Goal: Contribute content: Add original content to the website for others to see

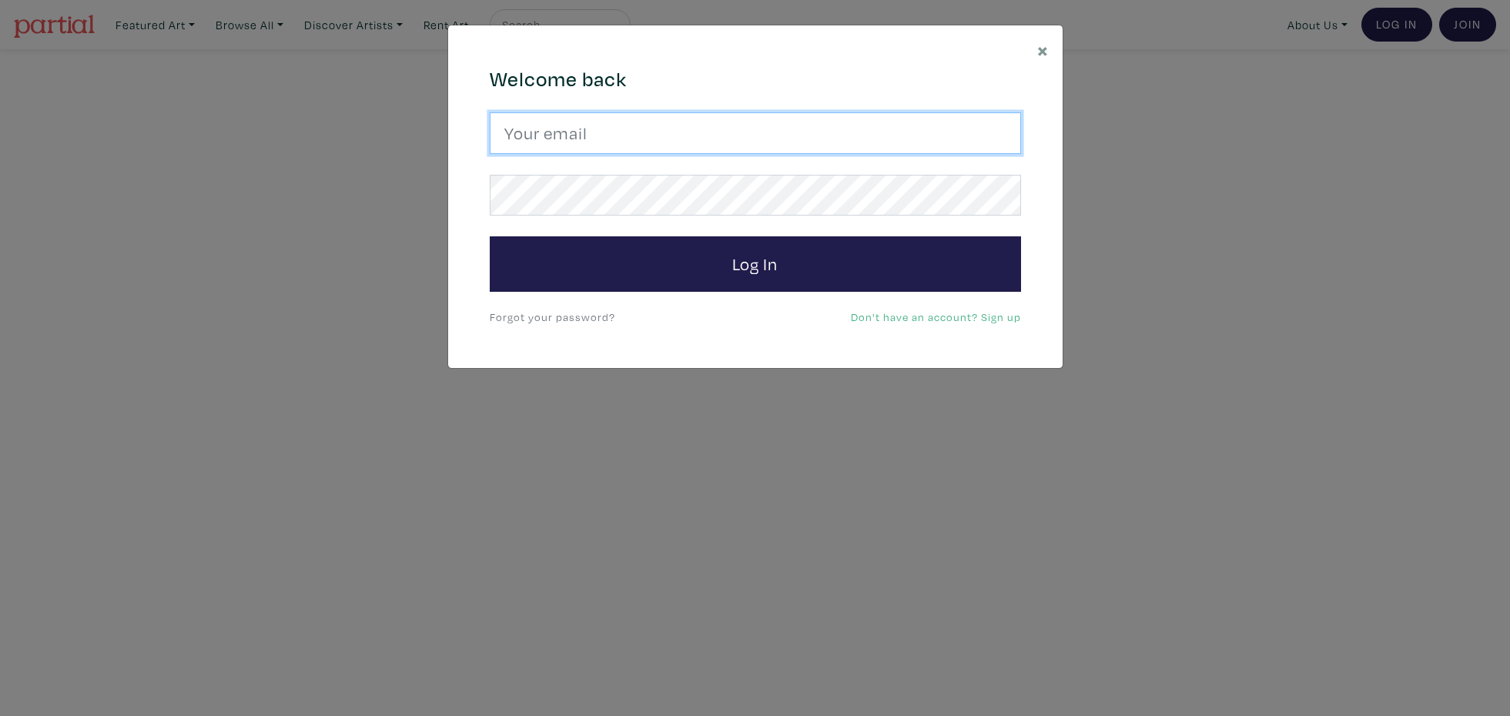
click at [658, 136] on input "email" at bounding box center [755, 133] width 531 height 42
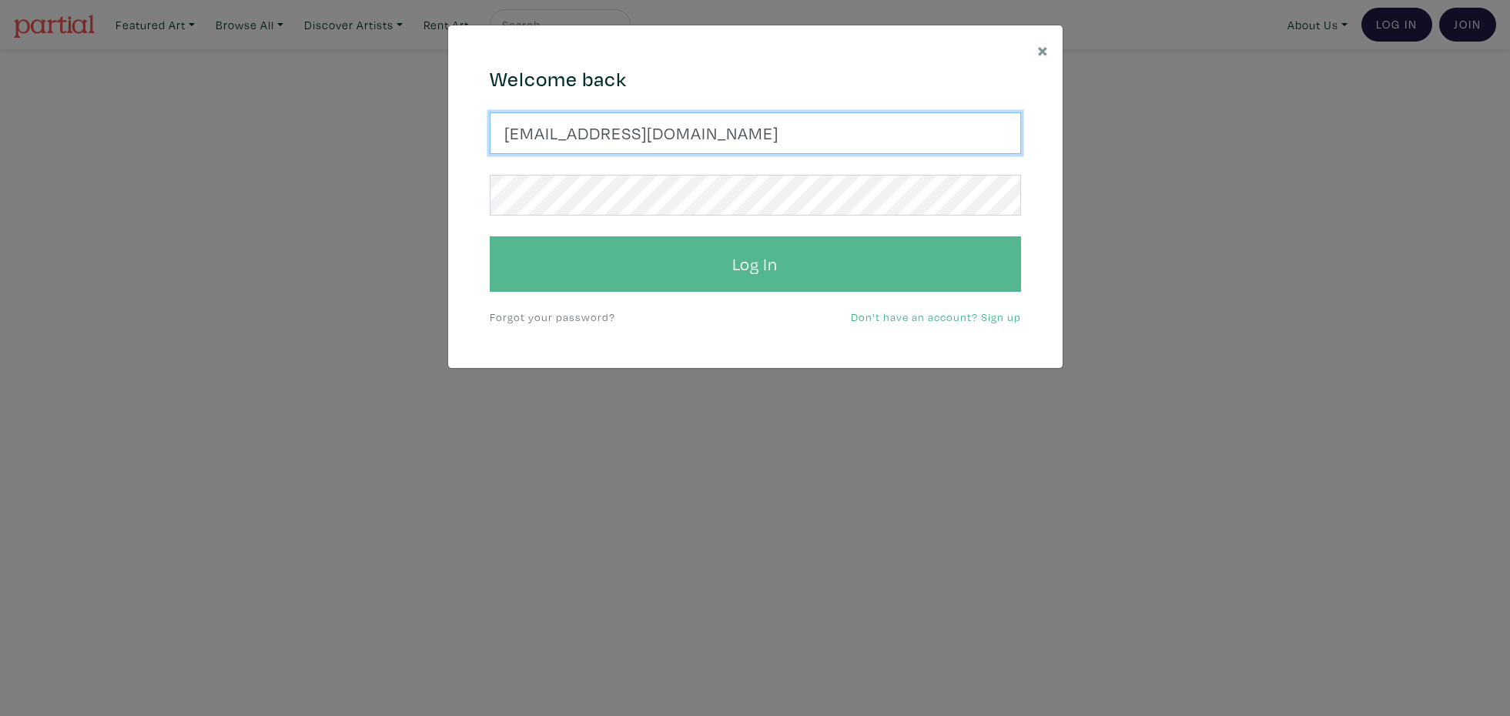
type input "[EMAIL_ADDRESS][DOMAIN_NAME]"
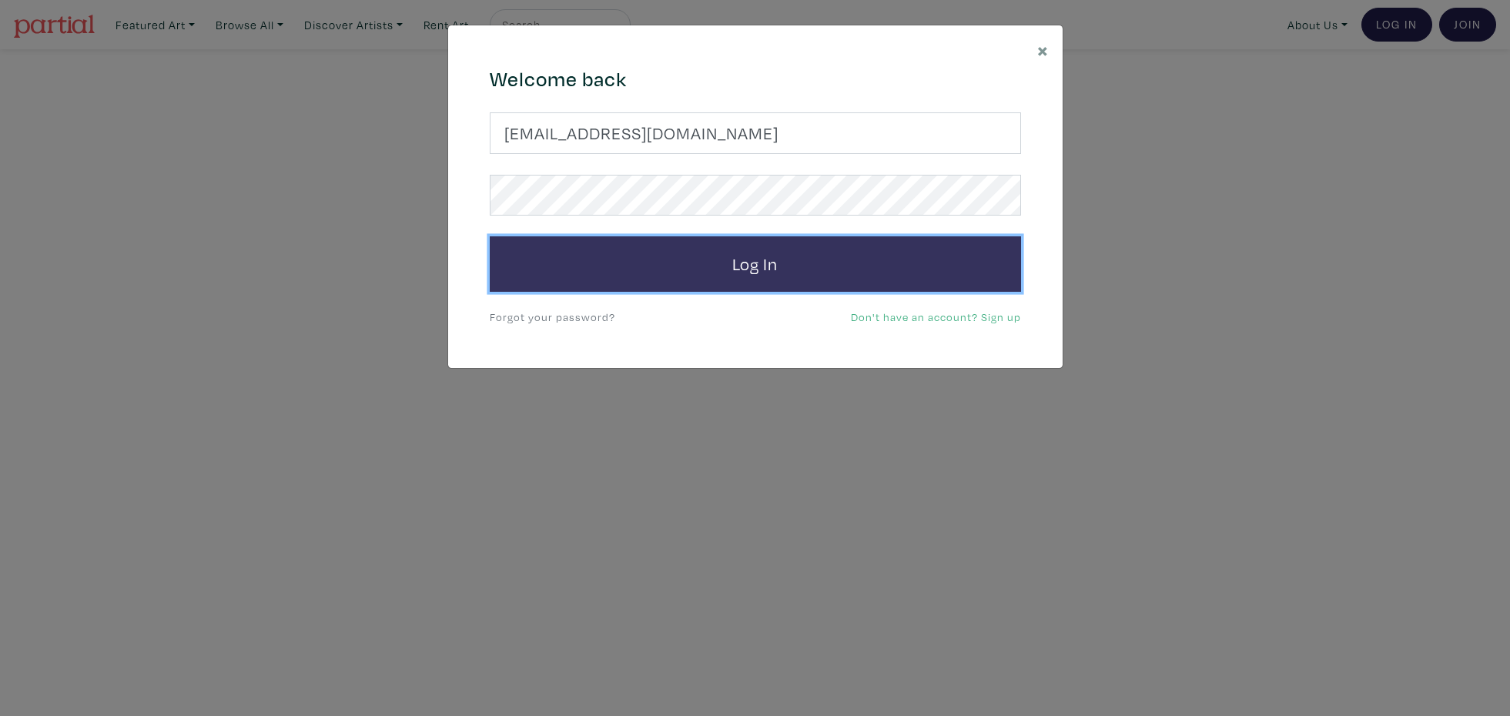
click at [725, 265] on button "Log In" at bounding box center [755, 263] width 531 height 55
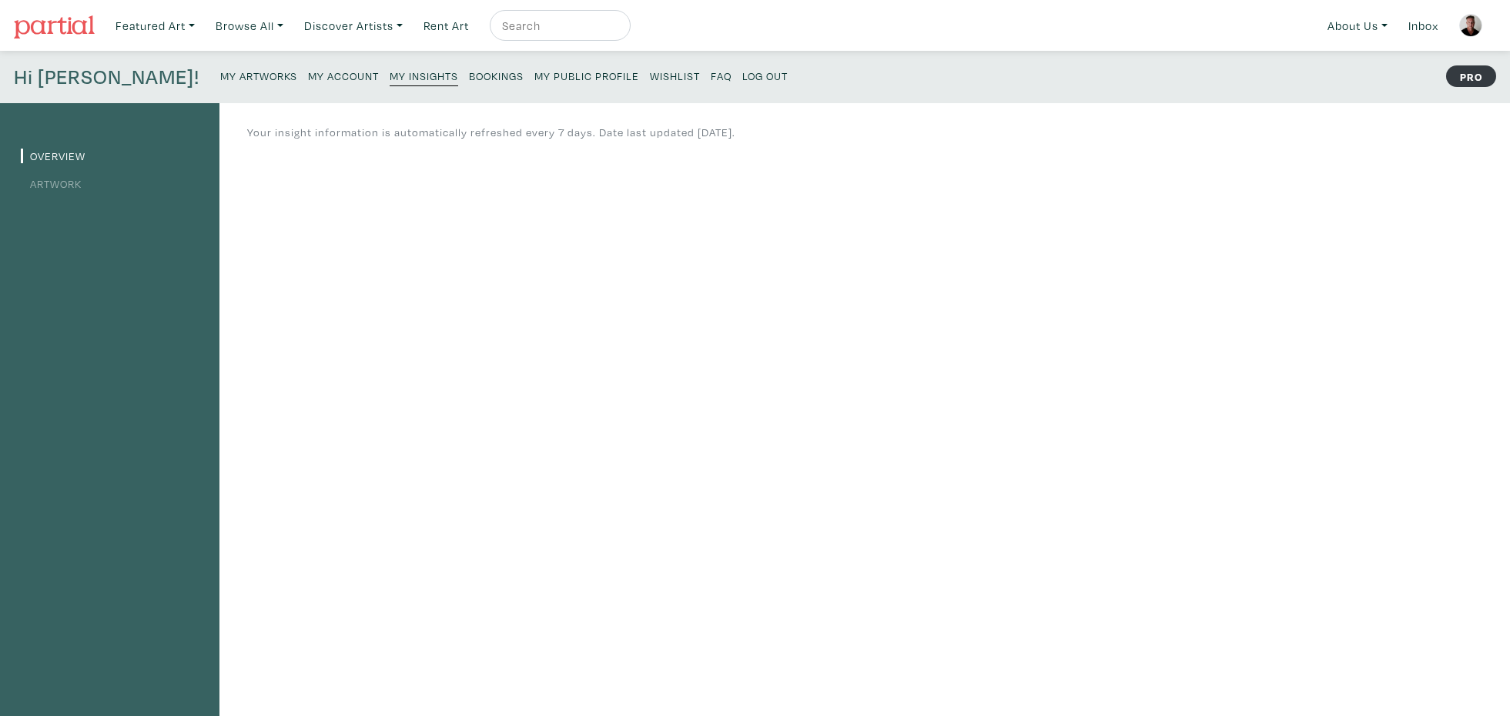
click at [220, 77] on small "My Artworks" at bounding box center [258, 76] width 77 height 15
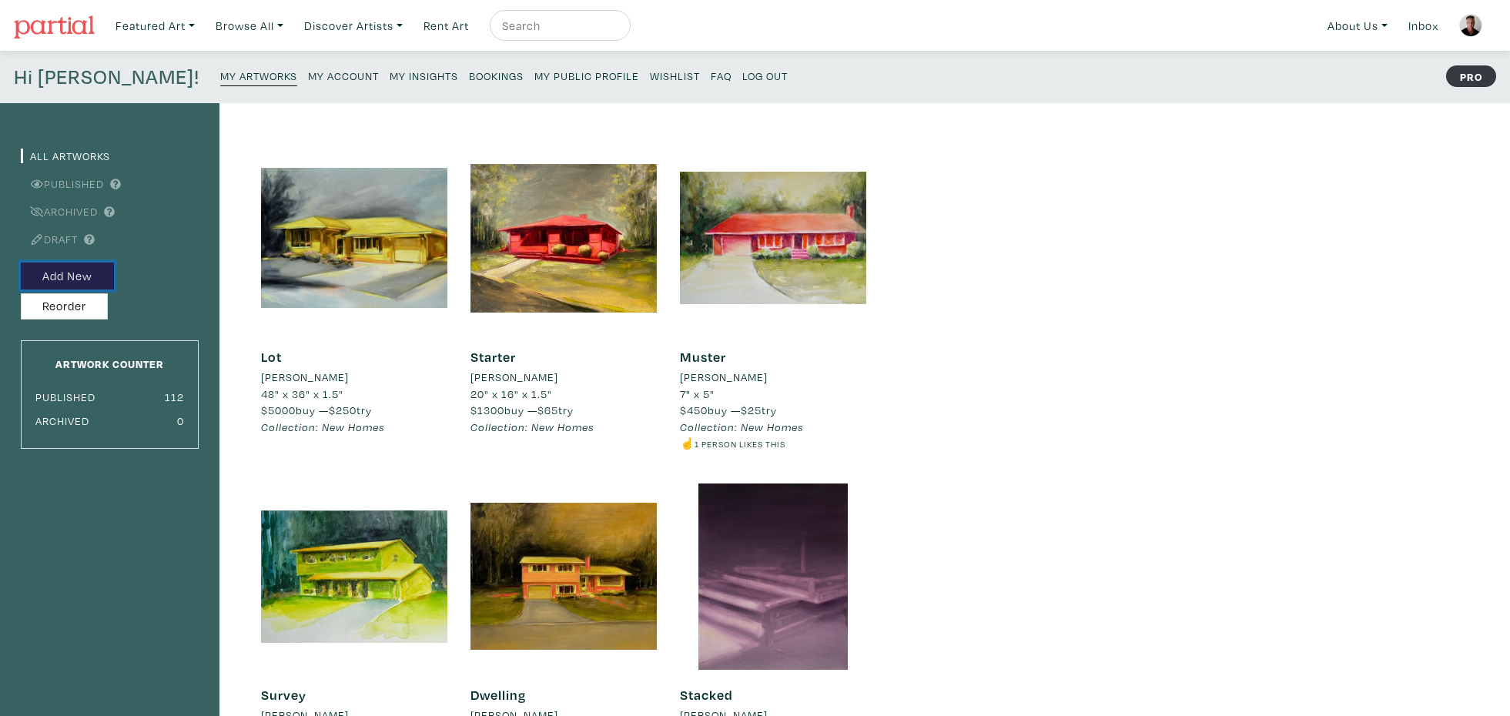
click at [73, 276] on button "Add New" at bounding box center [67, 276] width 93 height 27
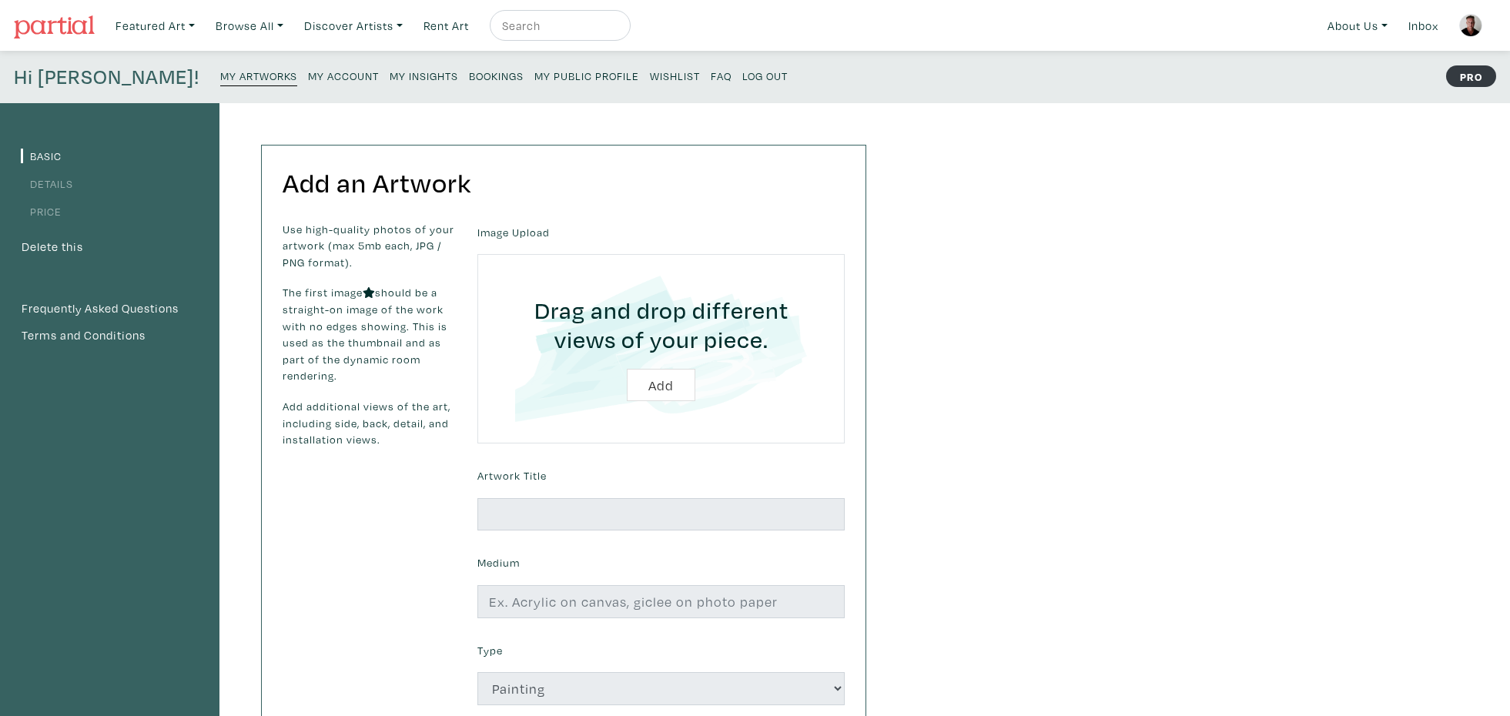
click at [656, 382] on input "file" at bounding box center [661, 349] width 324 height 146
type input "C:\fakepath\1 Encounter.jpg"
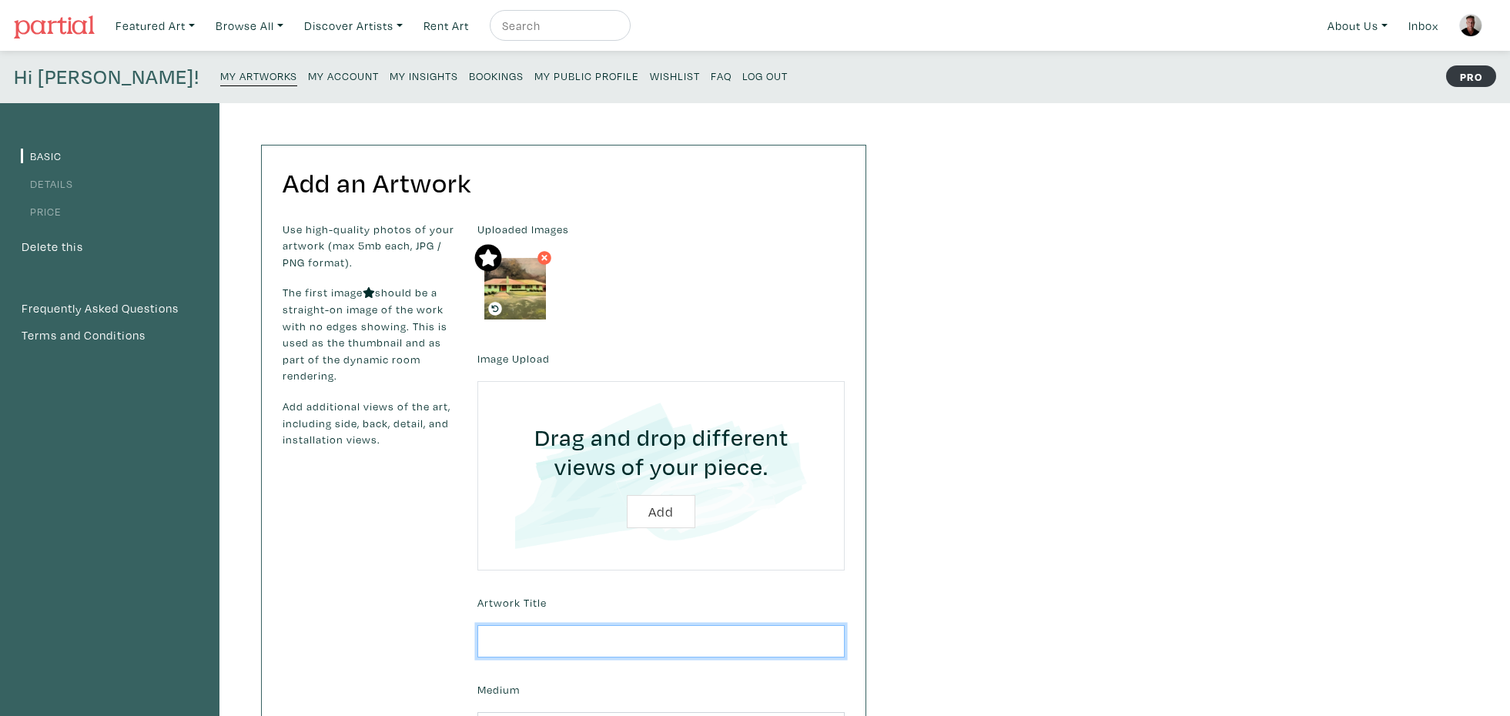
click at [546, 639] on input "text" at bounding box center [660, 641] width 367 height 33
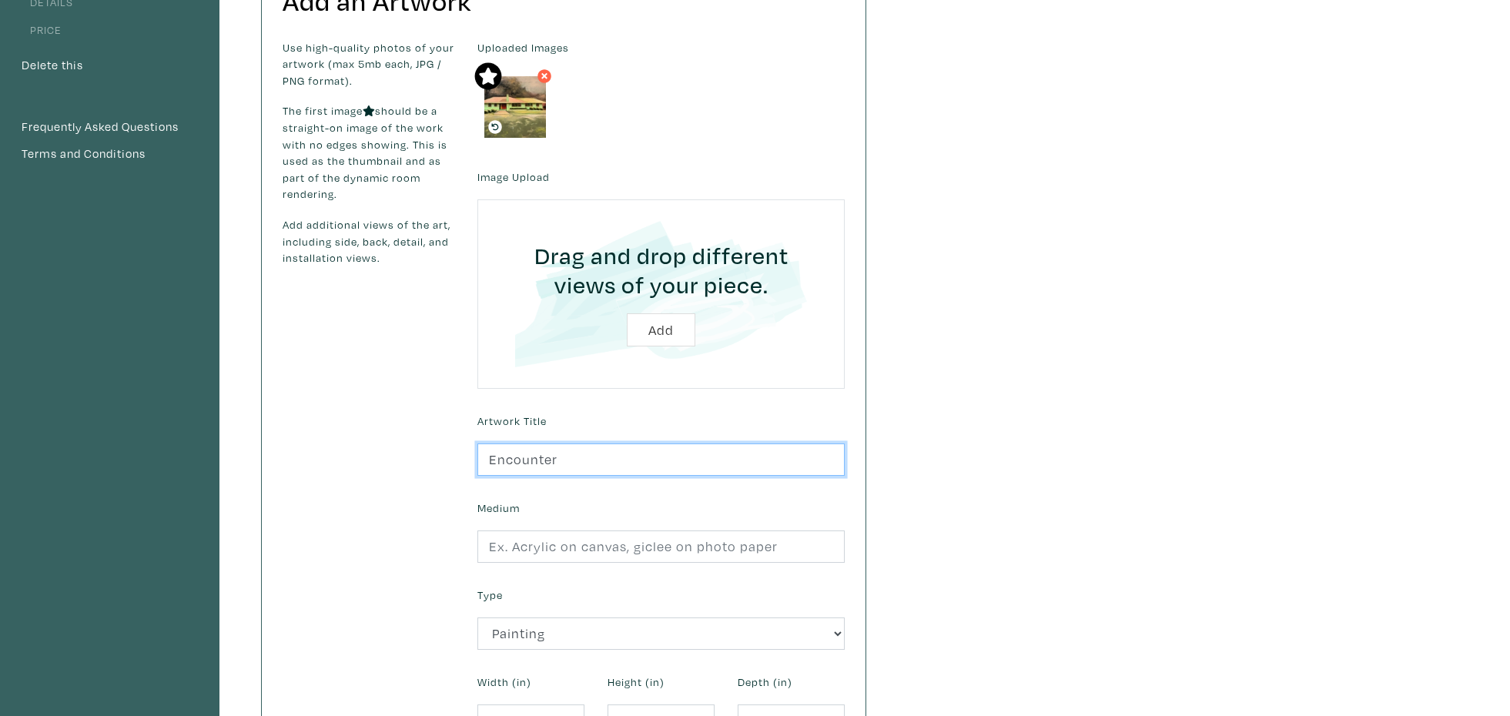
scroll to position [185, 0]
type input "Encounter"
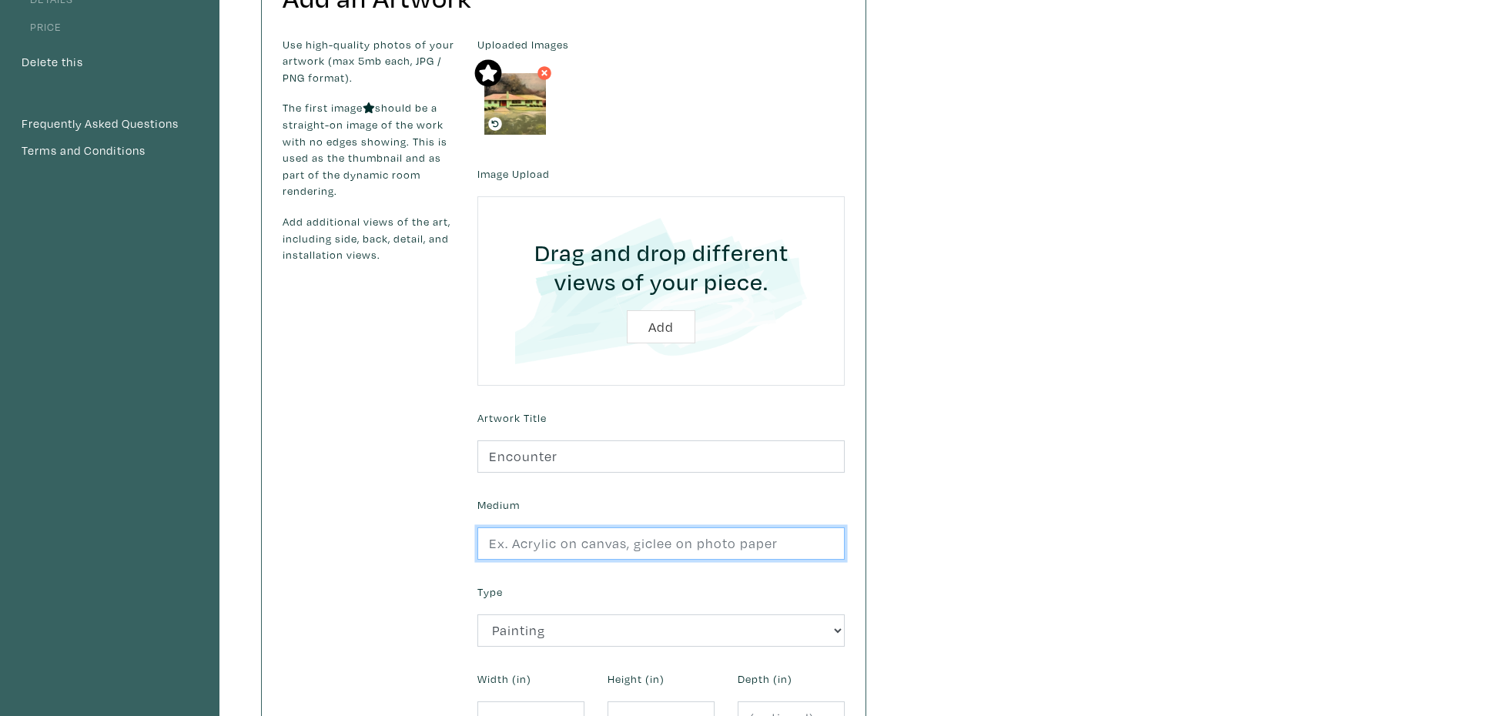
click at [588, 546] on input "text" at bounding box center [660, 544] width 367 height 33
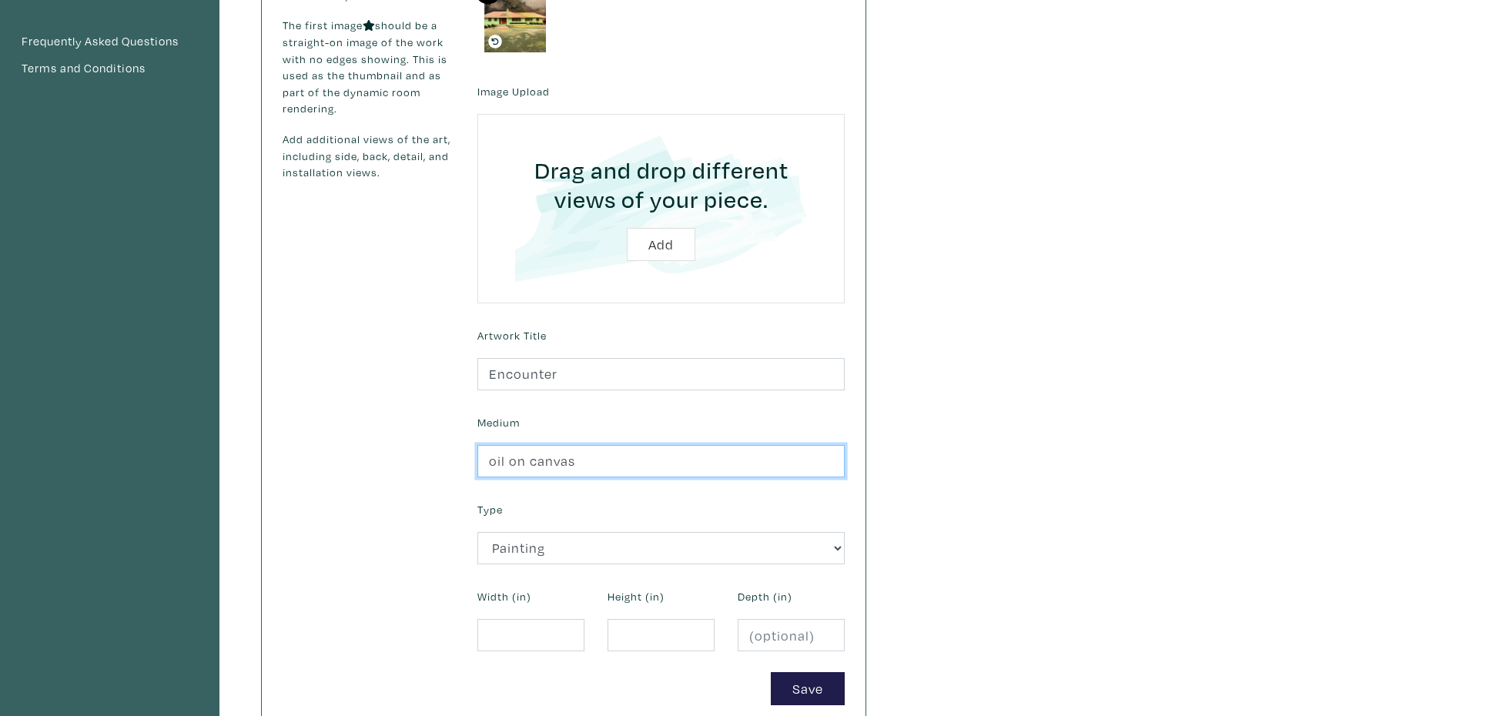
scroll to position [270, 0]
type input "oil on canvas"
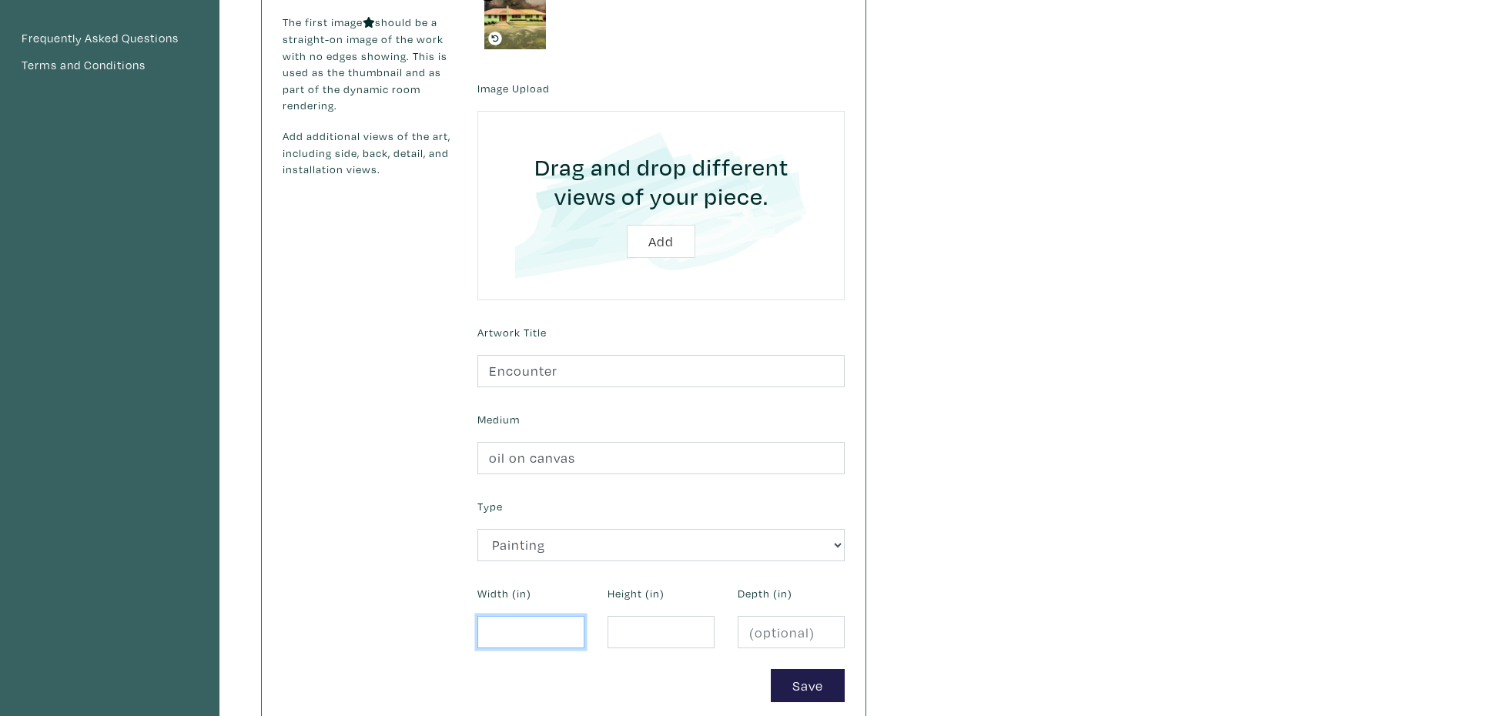
click at [515, 635] on input "number" at bounding box center [530, 632] width 107 height 33
type input "60"
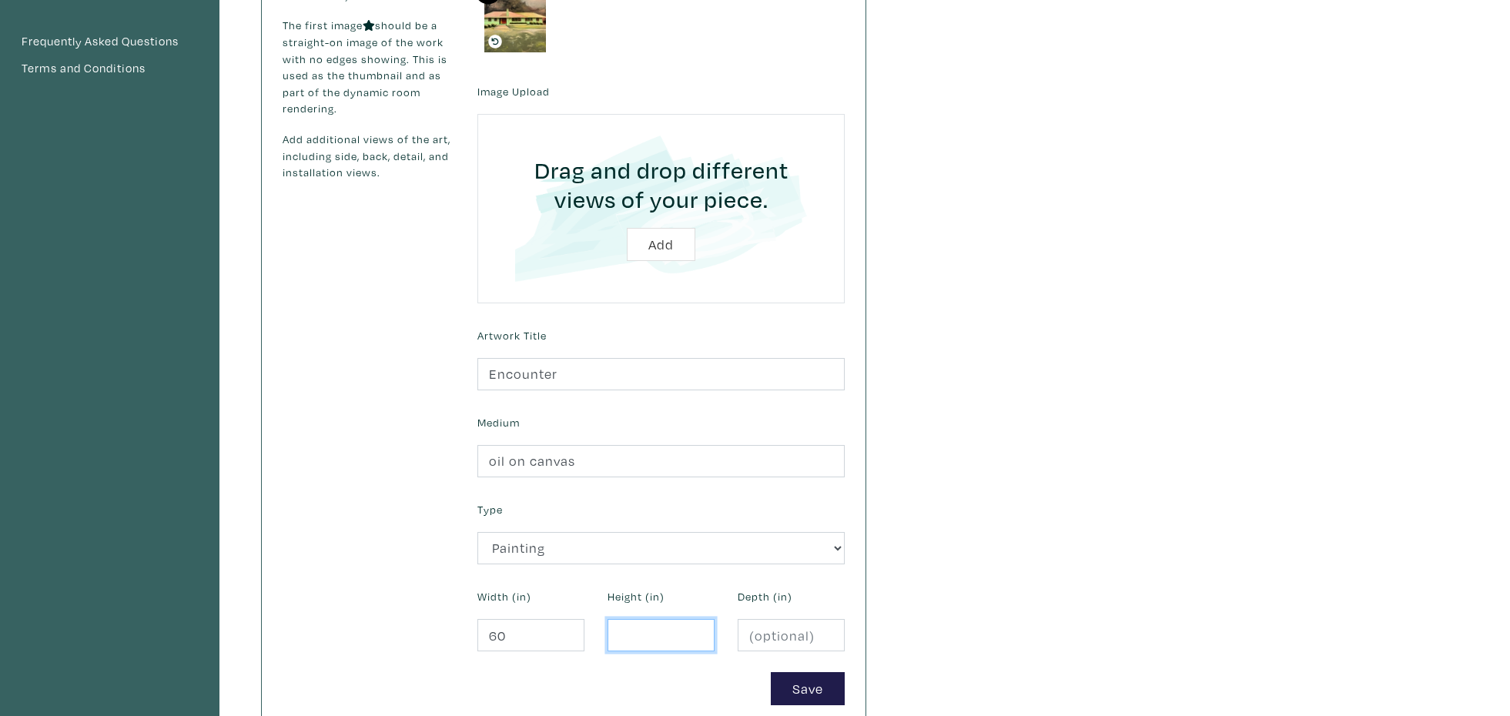
click at [641, 641] on input "number" at bounding box center [661, 635] width 107 height 33
type input "40"
click at [790, 638] on input "number" at bounding box center [791, 635] width 107 height 33
type input "1.5"
click at [780, 685] on button "Save" at bounding box center [808, 688] width 74 height 33
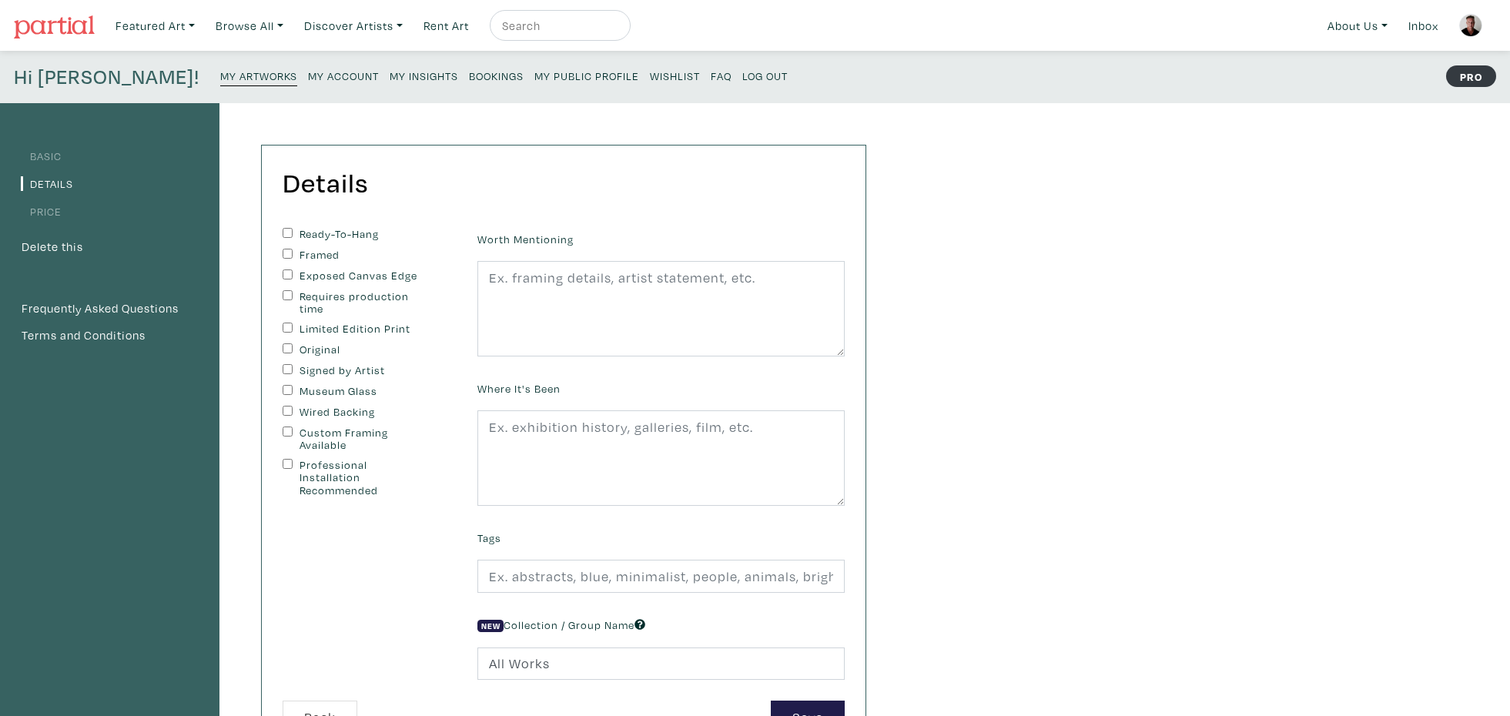
click at [287, 231] on input "Ready-To-Hang" at bounding box center [288, 233] width 10 height 10
checkbox input "true"
click at [285, 276] on input "Exposed Canvas Edge" at bounding box center [288, 275] width 10 height 10
checkbox input "true"
click at [287, 350] on input "Original" at bounding box center [288, 348] width 10 height 10
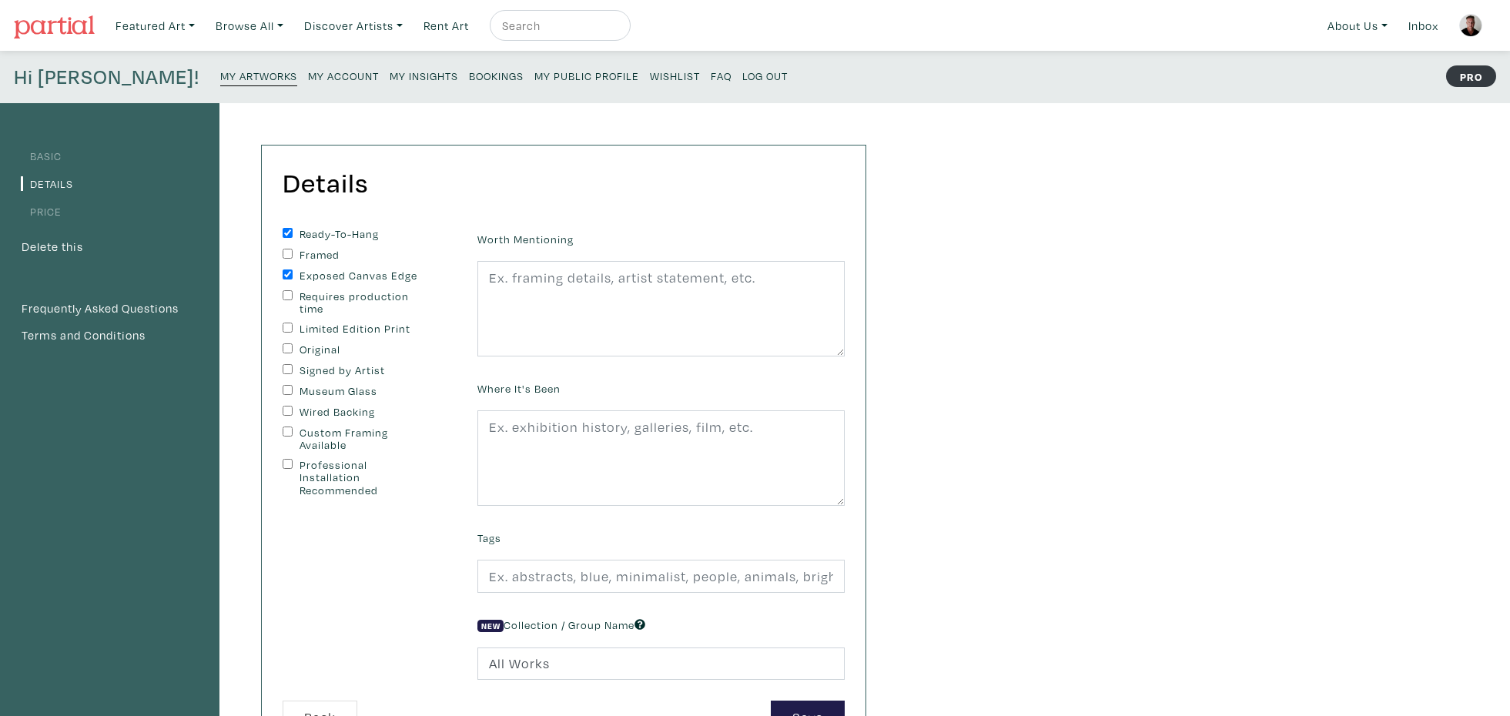
checkbox input "true"
click at [286, 374] on input "Signed by Artist" at bounding box center [288, 369] width 10 height 10
checkbox input "true"
click at [290, 412] on input "Wired Backing" at bounding box center [288, 411] width 10 height 10
checkbox input "true"
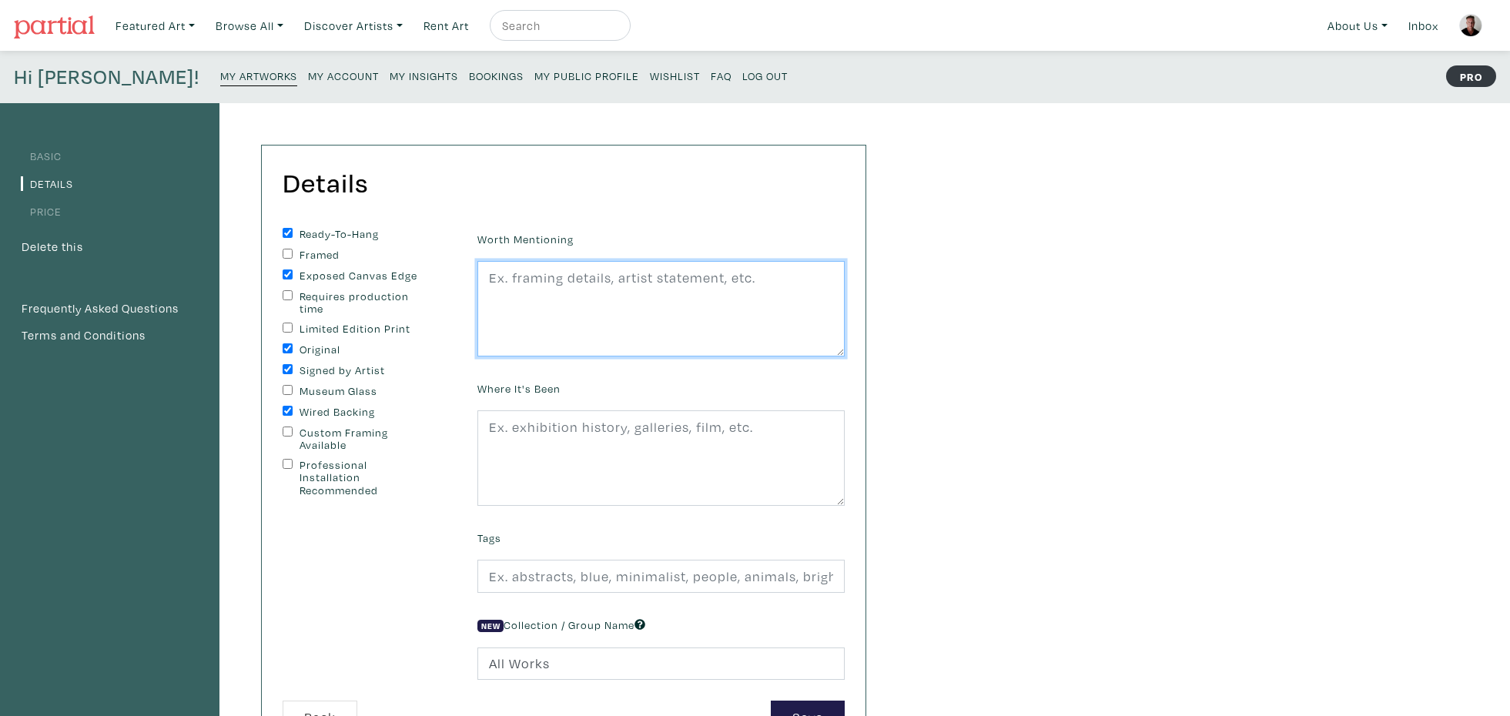
click at [651, 284] on textarea at bounding box center [660, 308] width 367 height 95
type textarea "Mounted on a solid gallery stretcher, this canvas is ready to hang unframed."
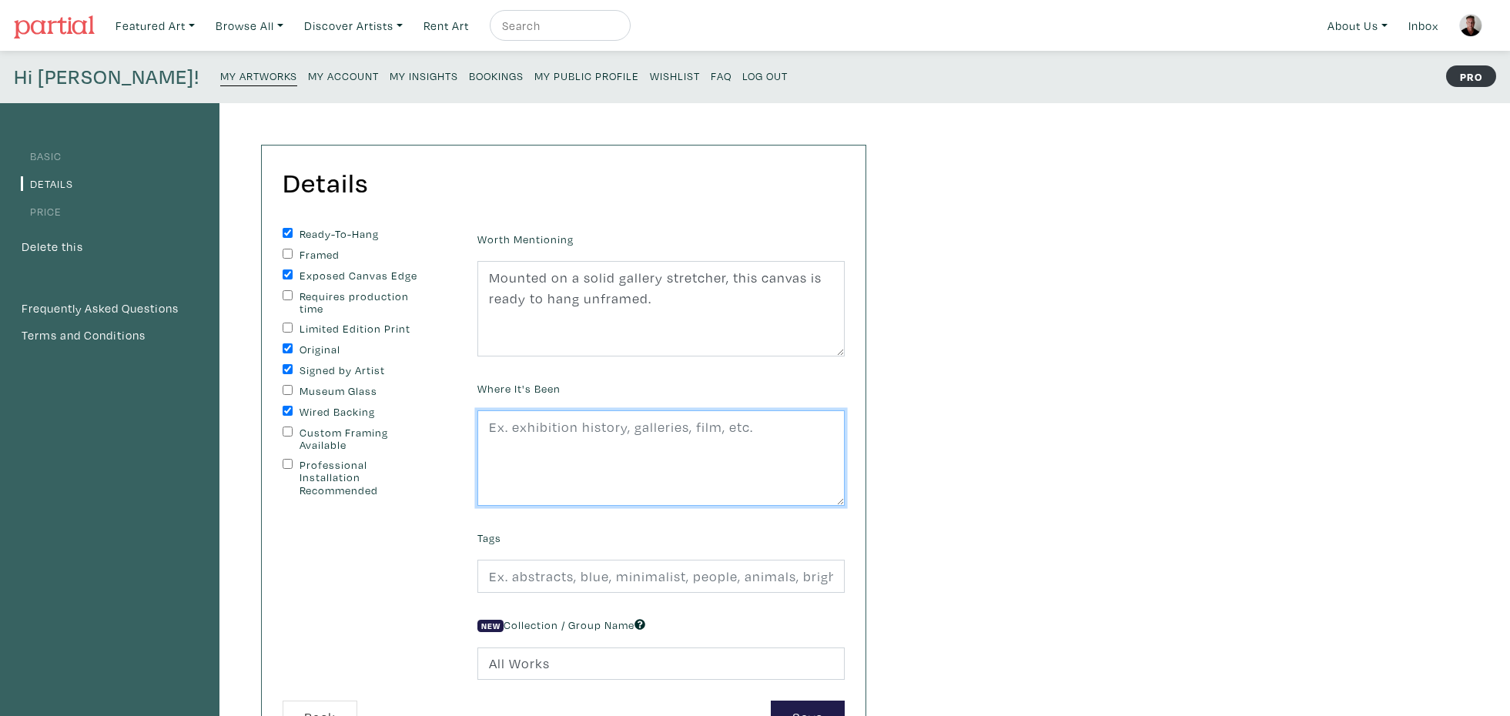
click at [605, 435] on textarea at bounding box center [660, 457] width 367 height 95
type textarea "Earls Court Gallery, Hamilton, Ontario"
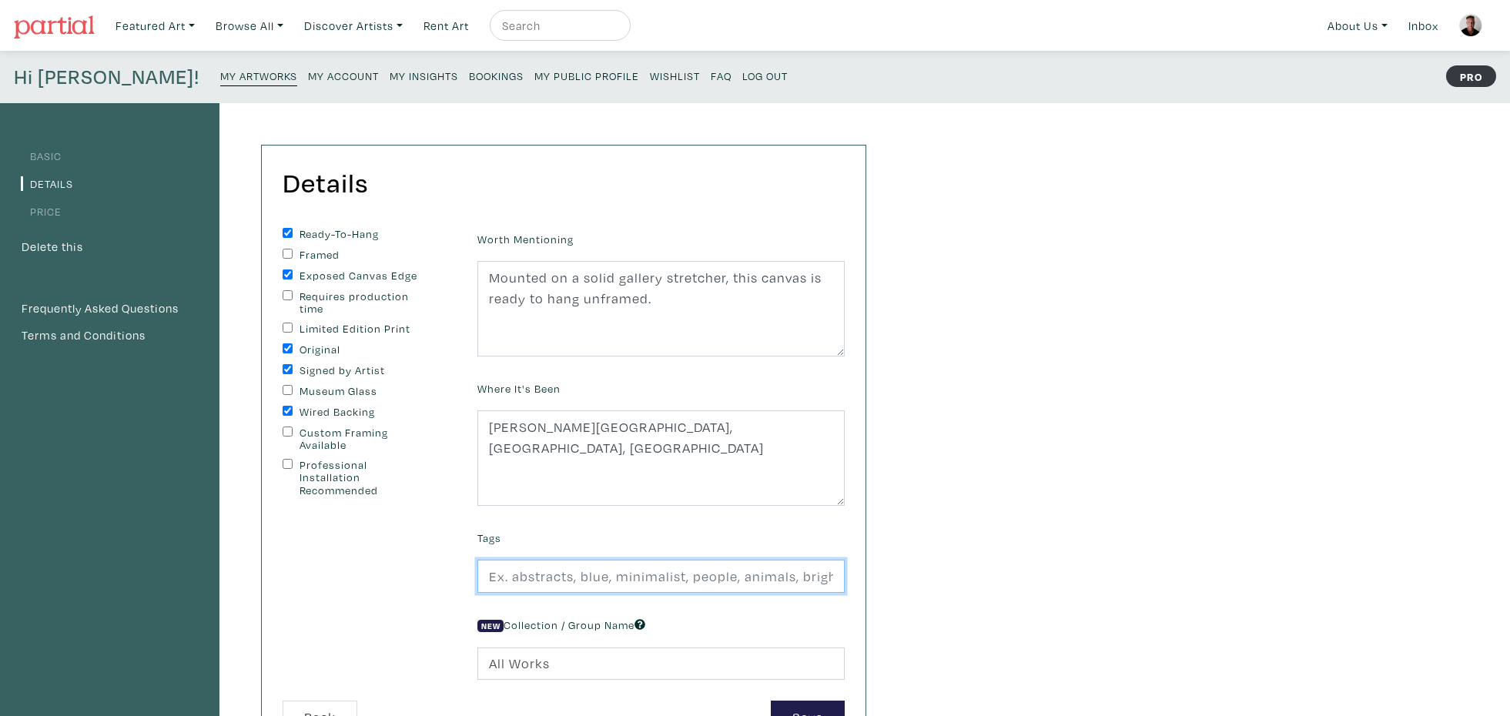
click at [677, 583] on input "text" at bounding box center [660, 576] width 367 height 33
type input "architecture, home, house, modernism, landscape, green, mystery, comfort, calm,…"
click at [730, 606] on div "Worth Mentioning Mounted on a solid gallery stretcher, this canvas is ready to …" at bounding box center [661, 464] width 390 height 473
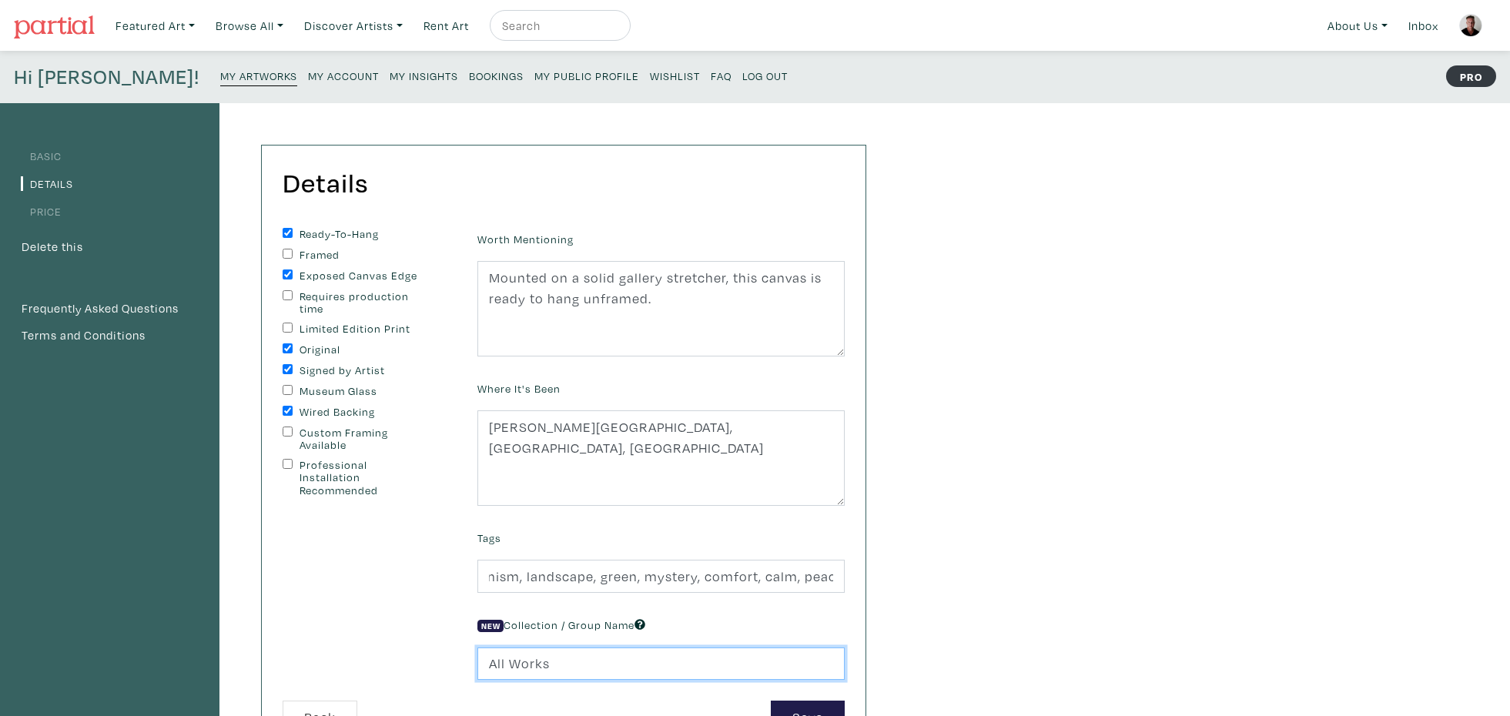
drag, startPoint x: 561, startPoint y: 669, endPoint x: 463, endPoint y: 668, distance: 97.8
click at [477, 668] on input "All Works" at bounding box center [660, 664] width 367 height 33
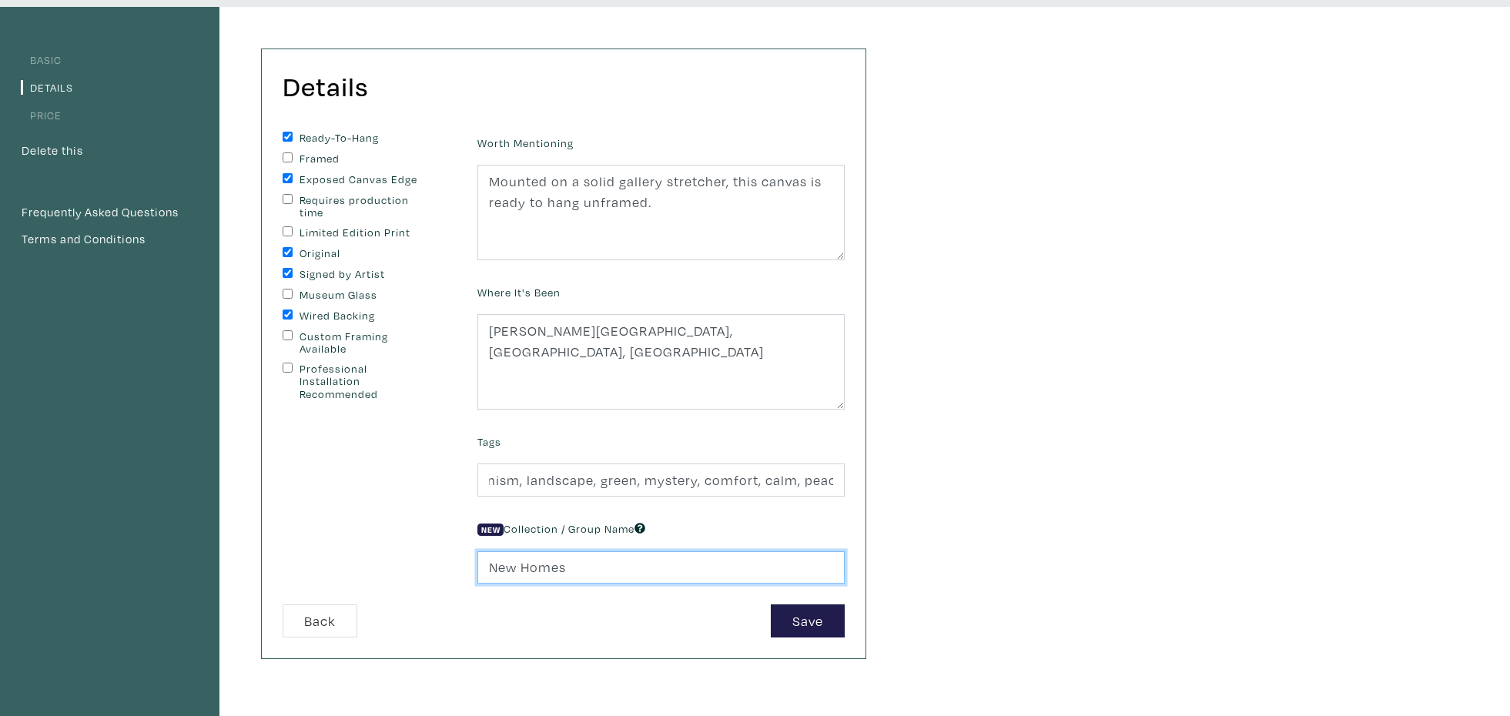
scroll to position [105, 0]
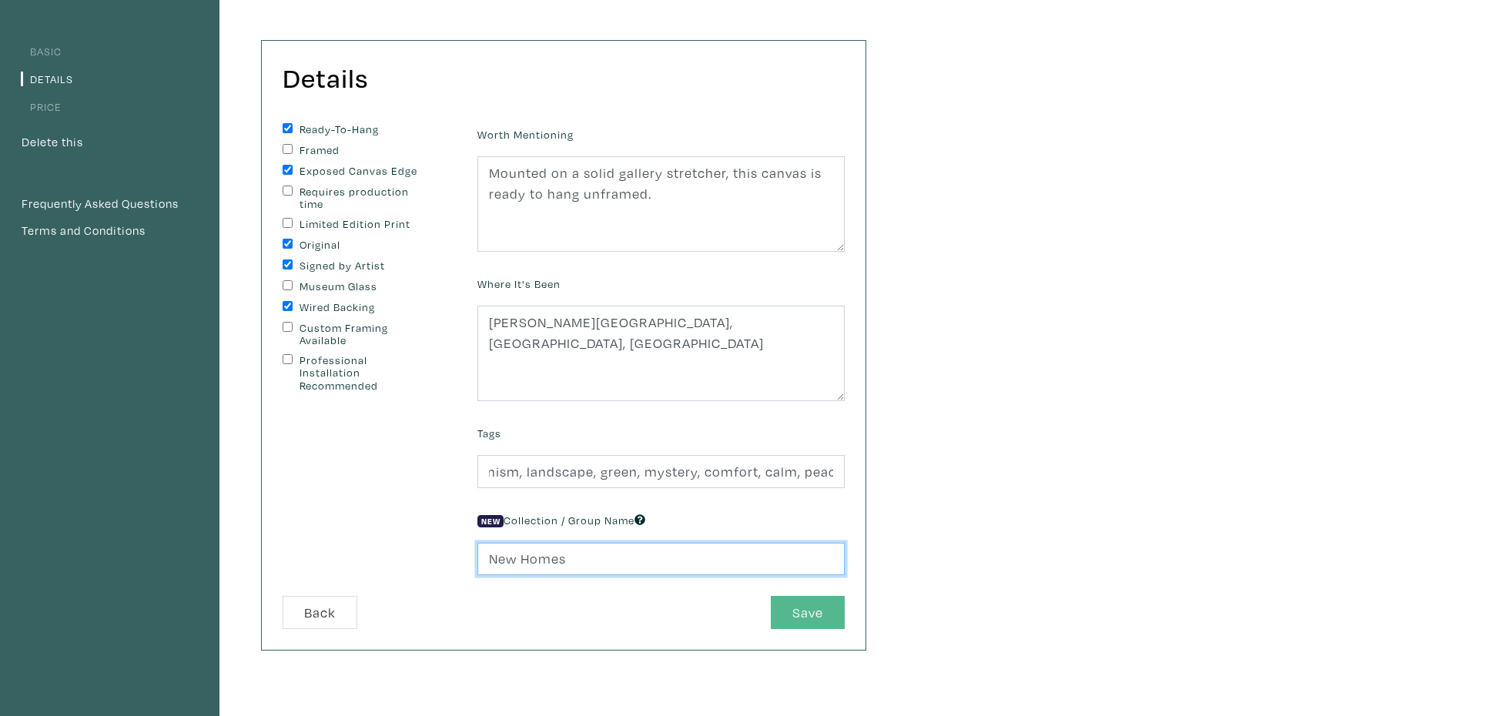
type input "New Homes"
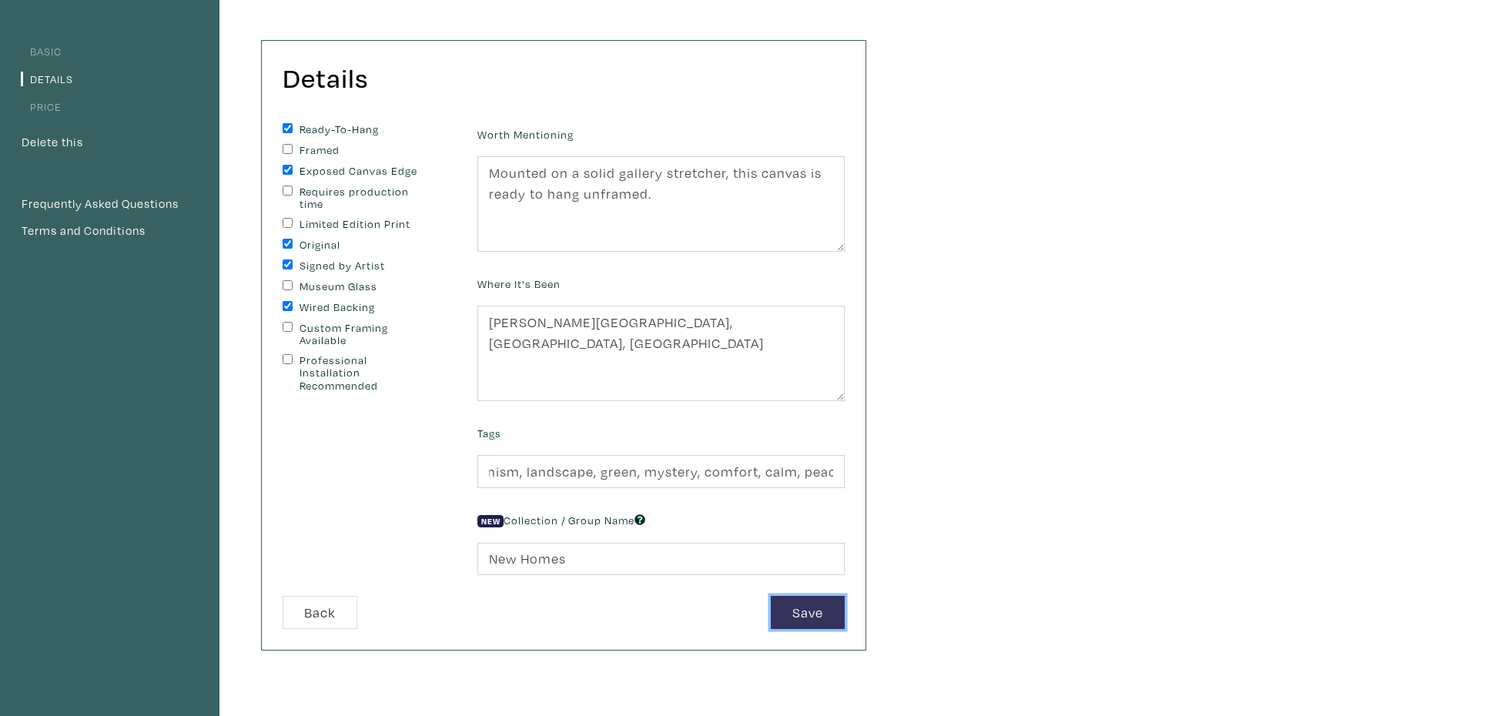
click at [789, 613] on button "Save" at bounding box center [808, 612] width 74 height 33
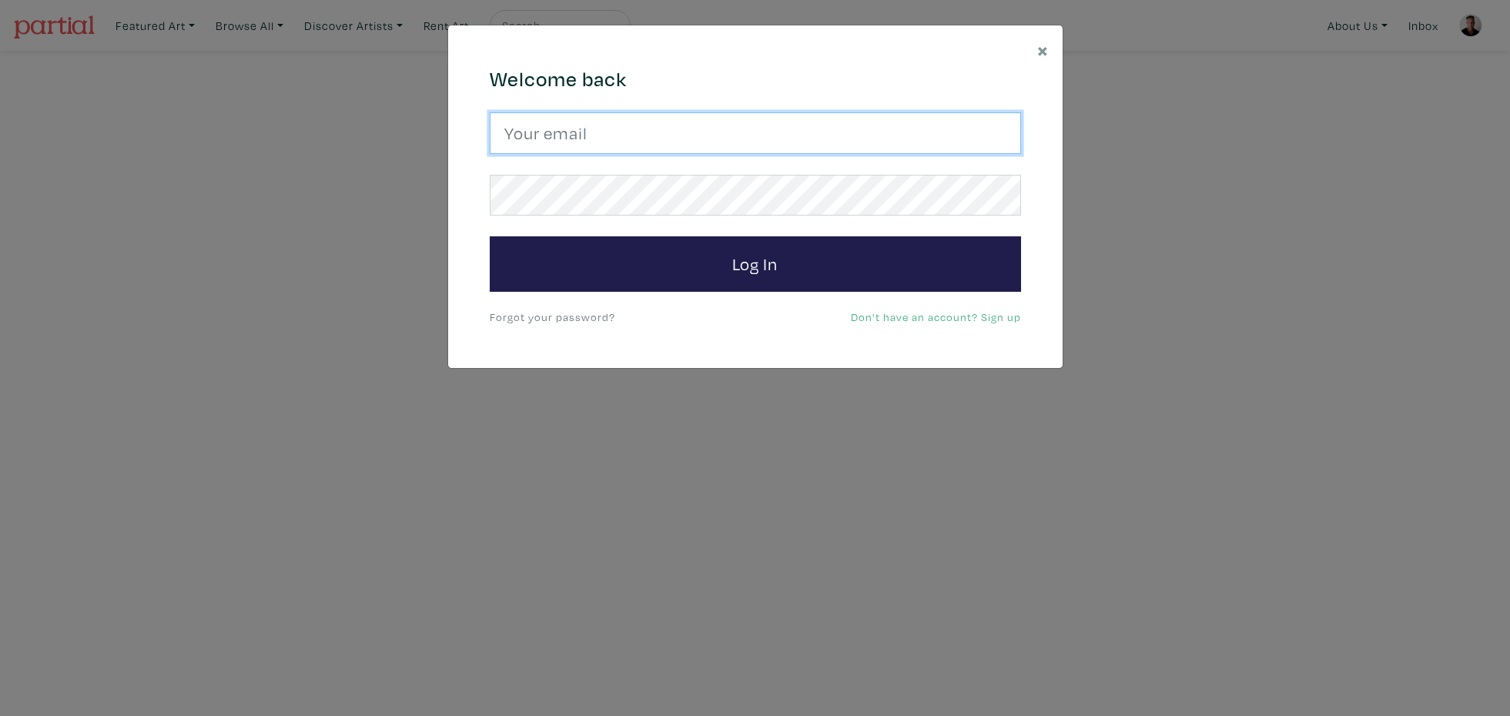
click at [618, 136] on input "email" at bounding box center [755, 133] width 531 height 42
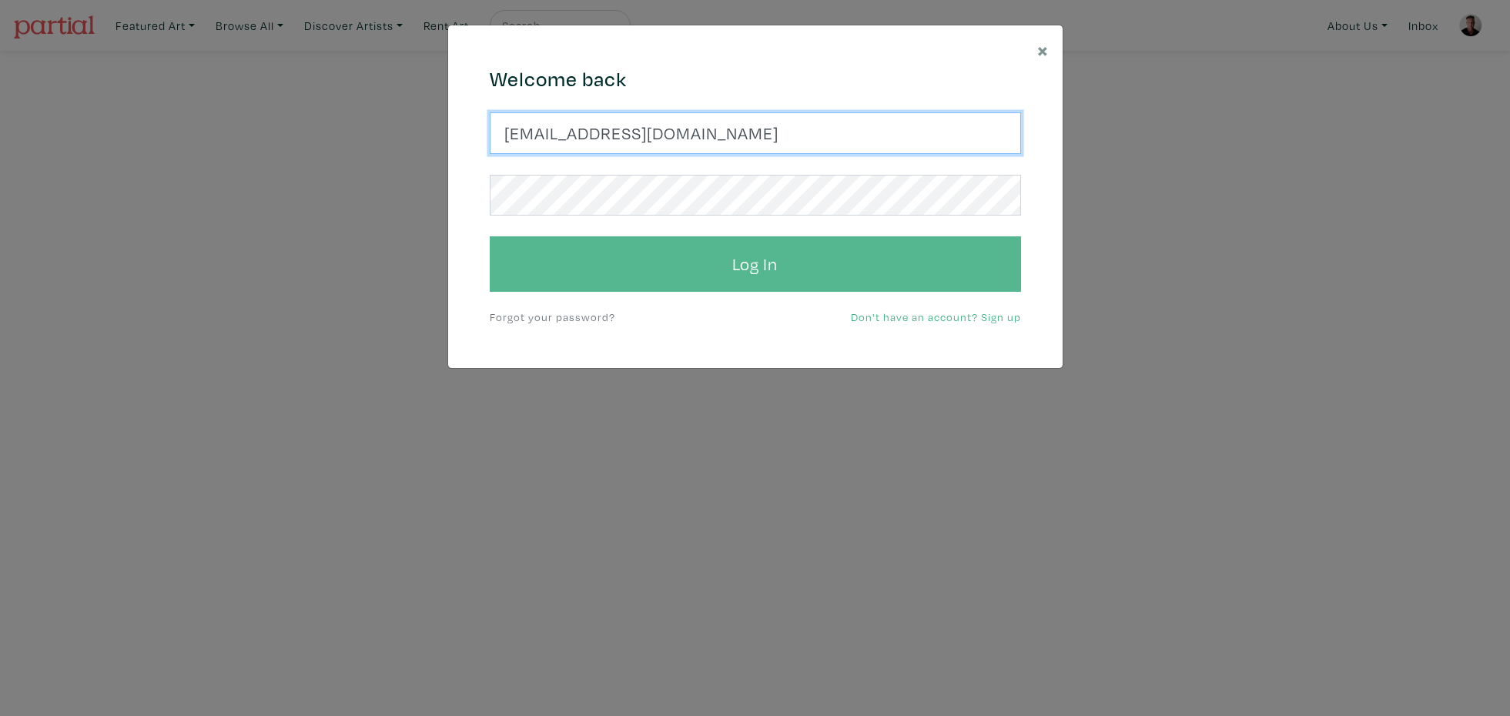
type input "[EMAIL_ADDRESS][DOMAIN_NAME]"
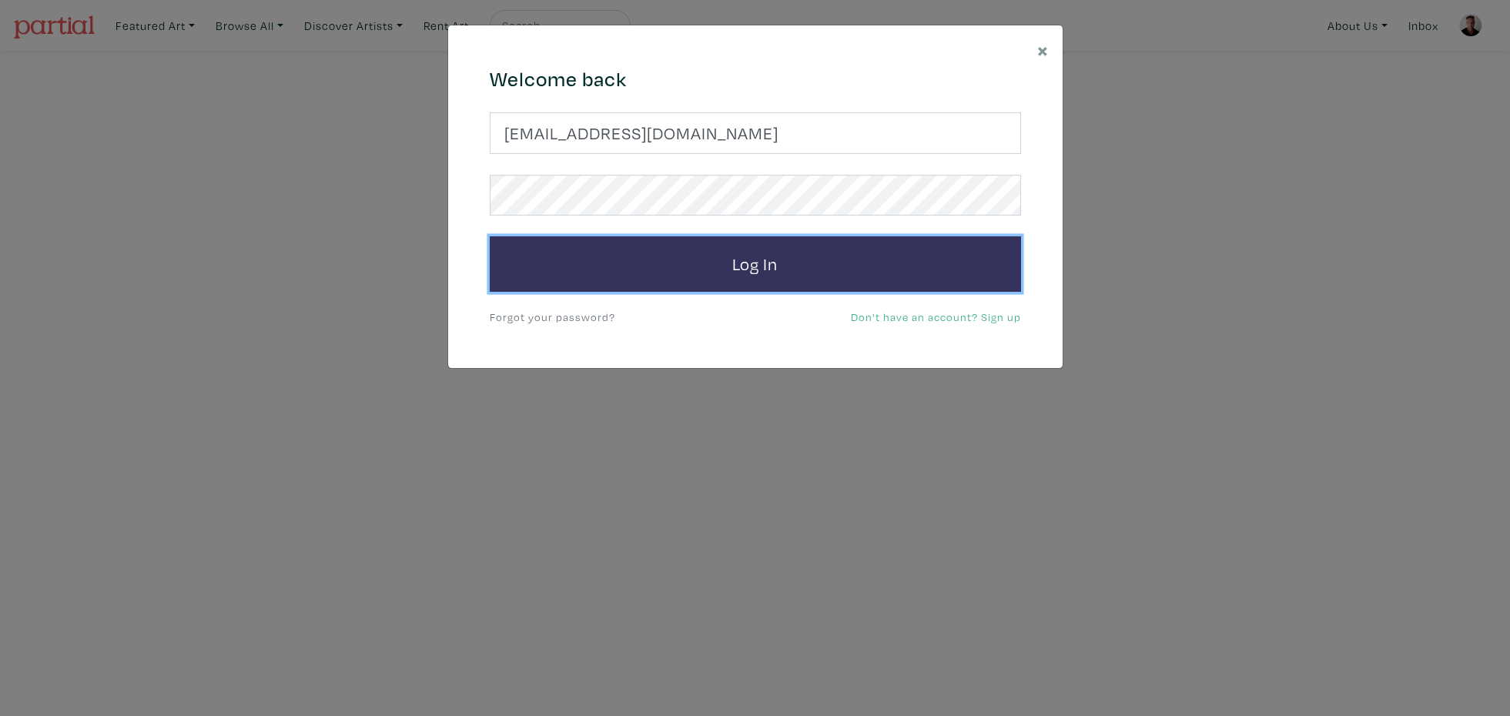
click at [722, 260] on button "Log In" at bounding box center [755, 263] width 531 height 55
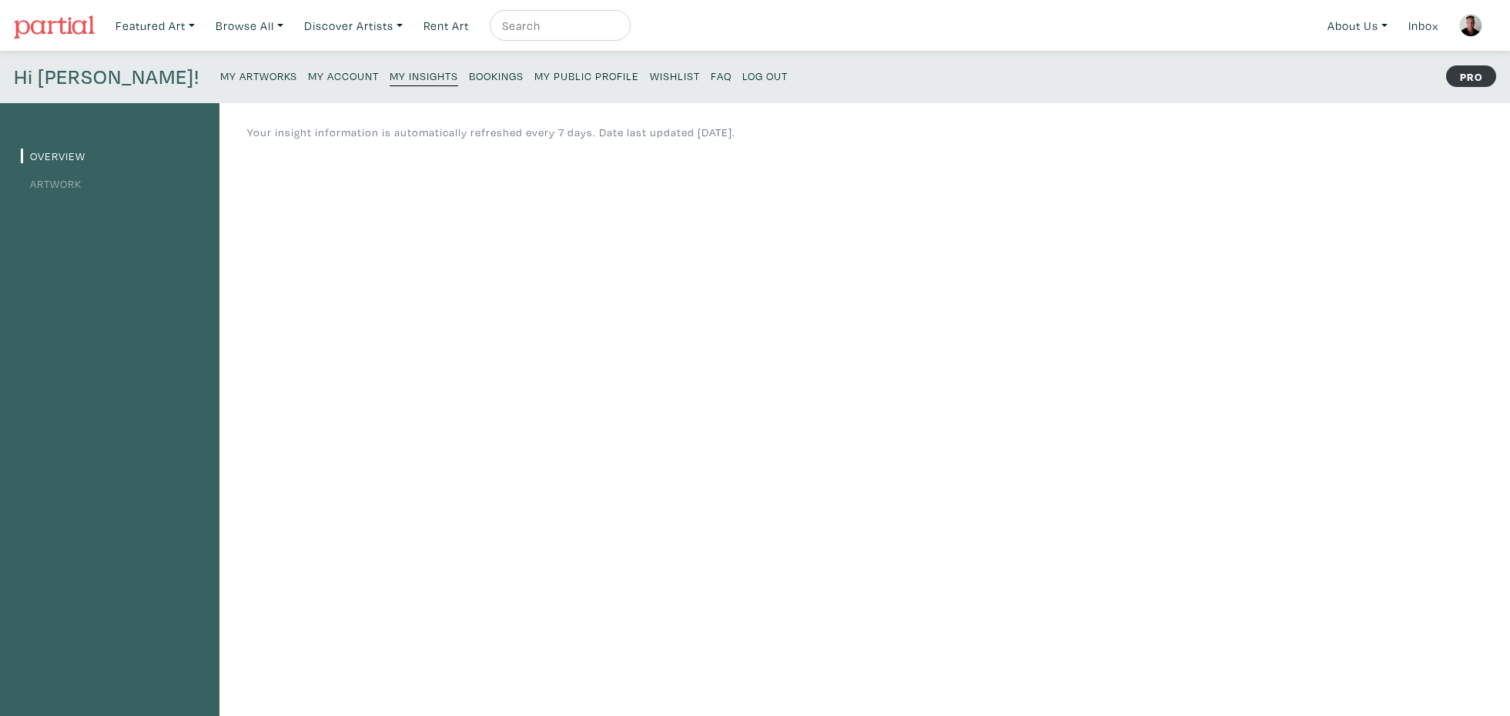
click at [220, 76] on small "My Artworks" at bounding box center [258, 76] width 77 height 15
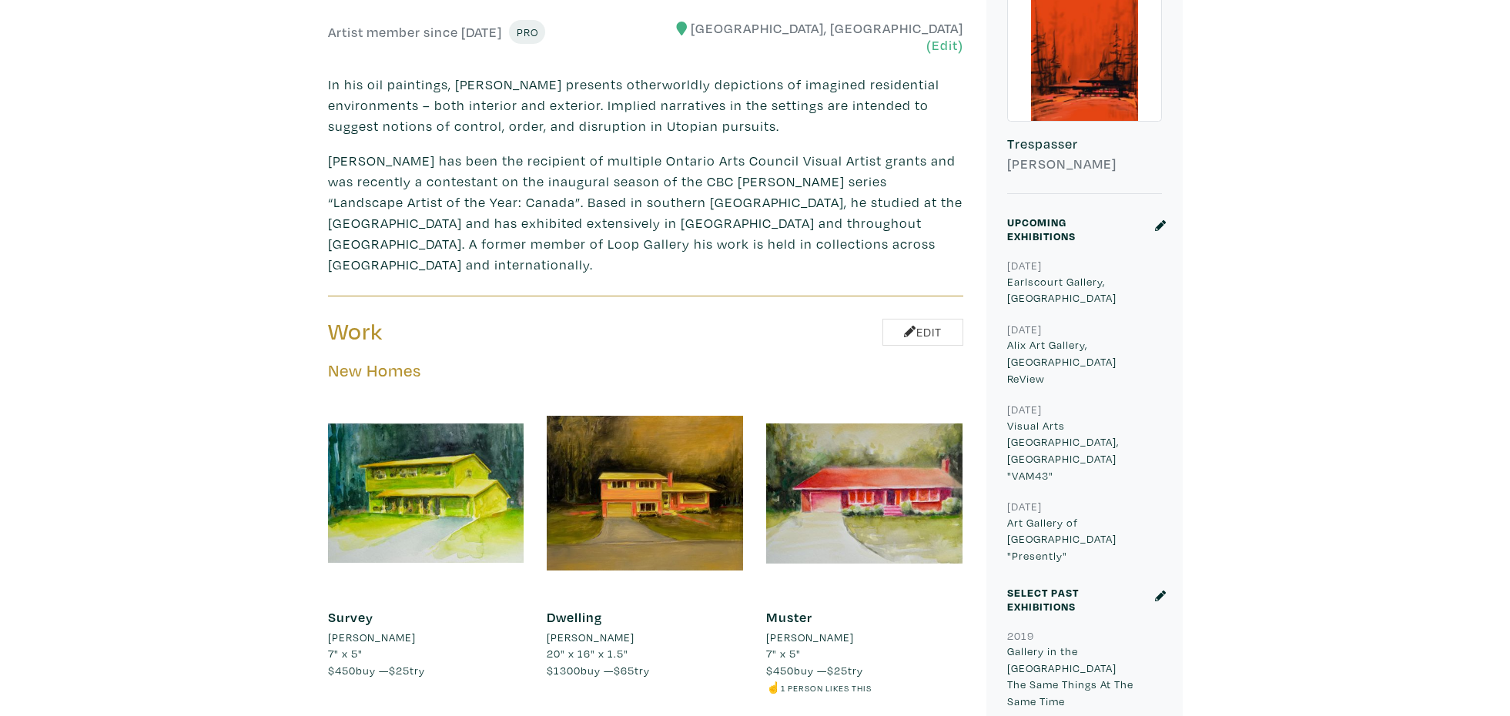
scroll to position [544, 0]
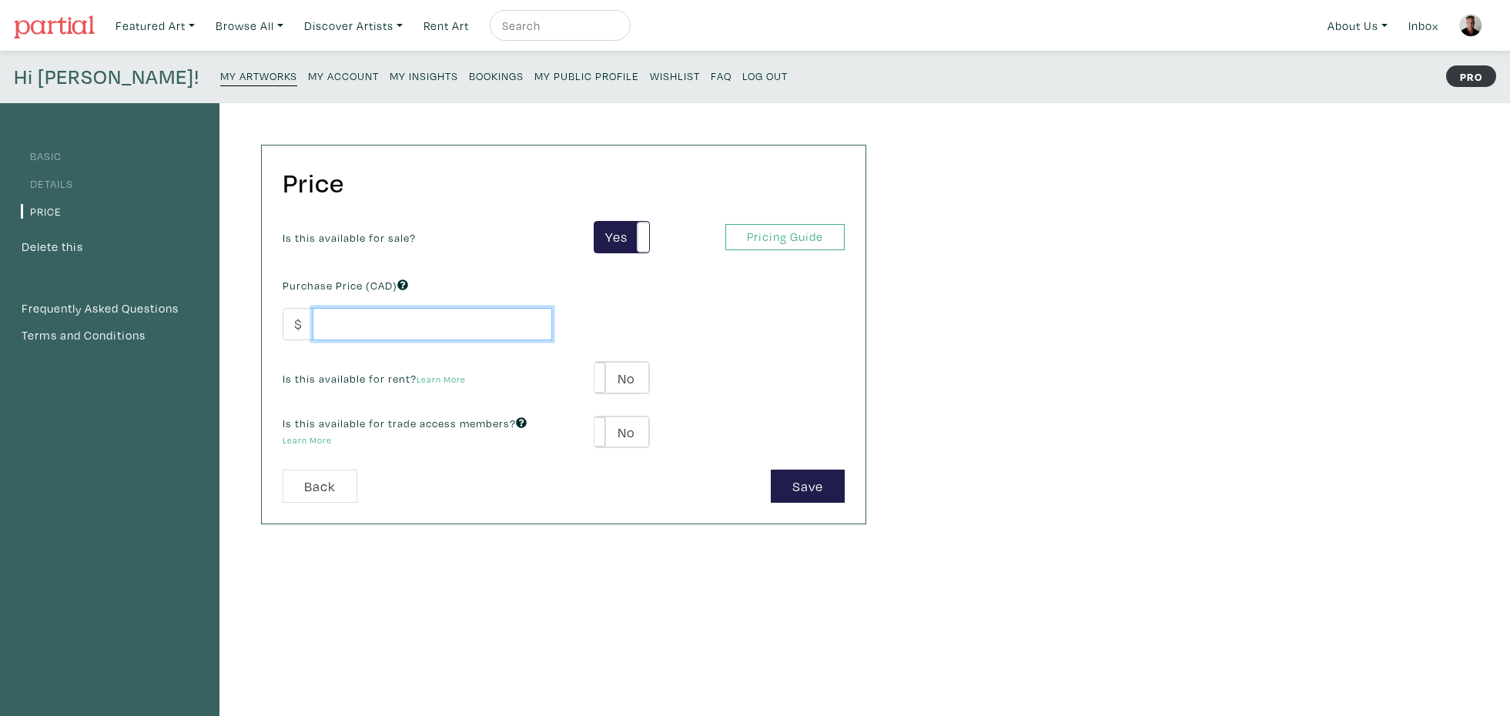
click at [378, 327] on input "number" at bounding box center [432, 324] width 239 height 33
type input "5700"
click at [639, 380] on label "No" at bounding box center [622, 378] width 55 height 32
type input "285"
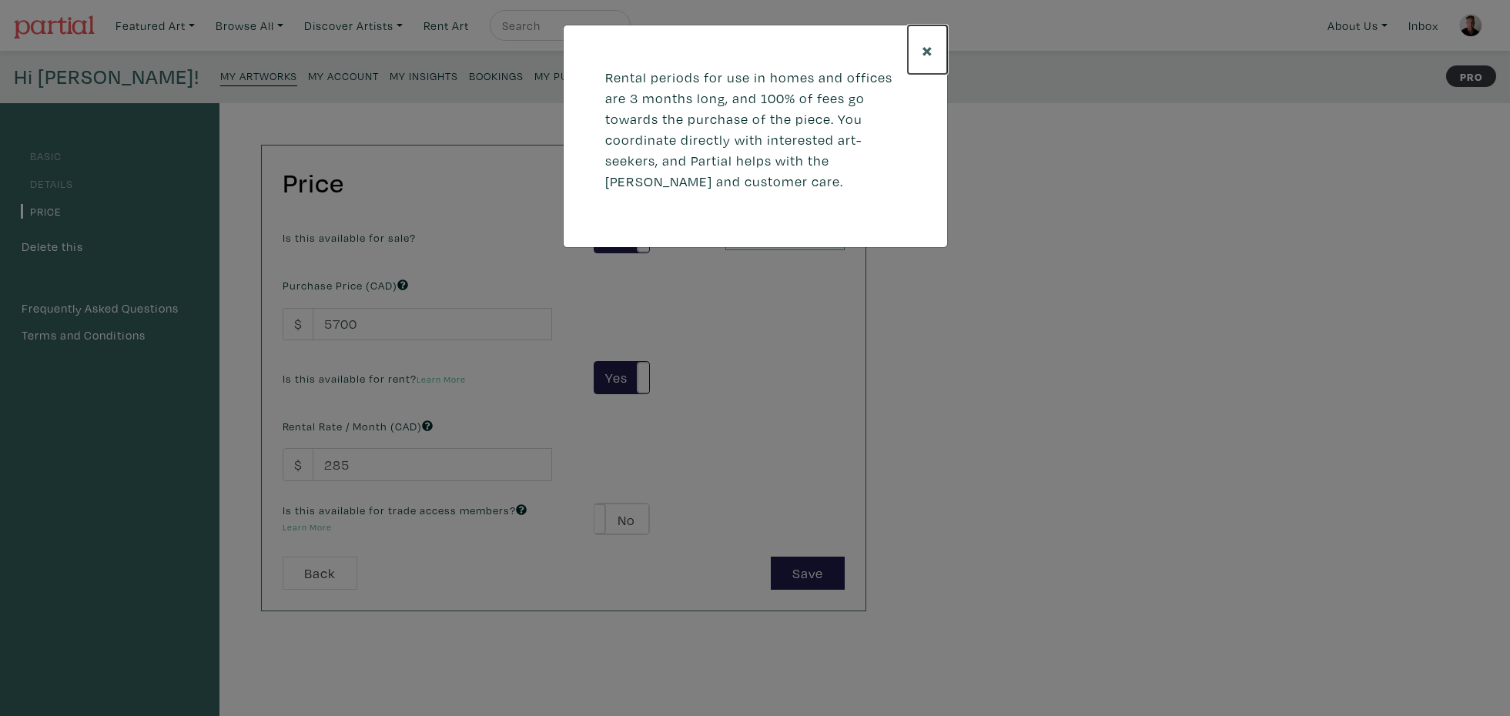
click at [925, 45] on span "×" at bounding box center [928, 49] width 12 height 27
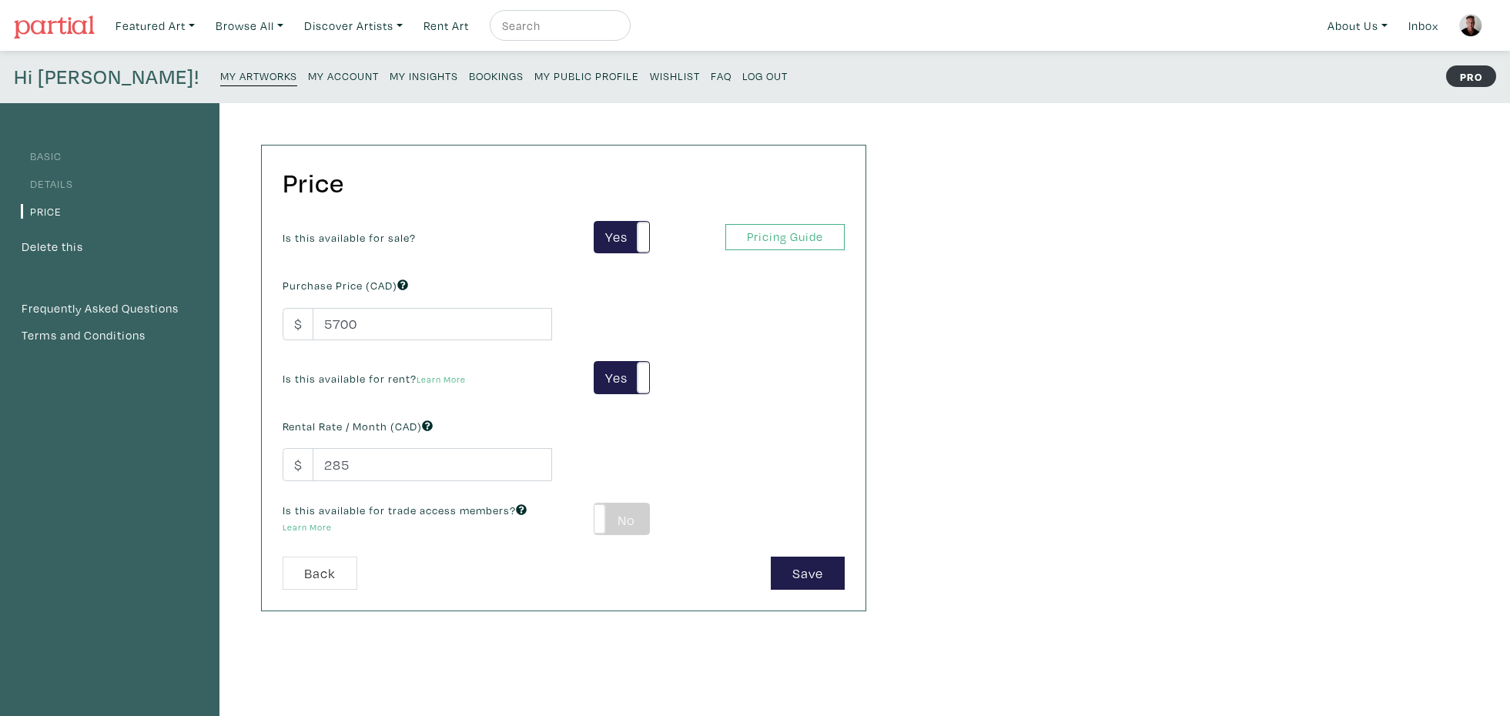
click at [621, 514] on label "No" at bounding box center [622, 520] width 55 height 32
type input "342"
type input "1026"
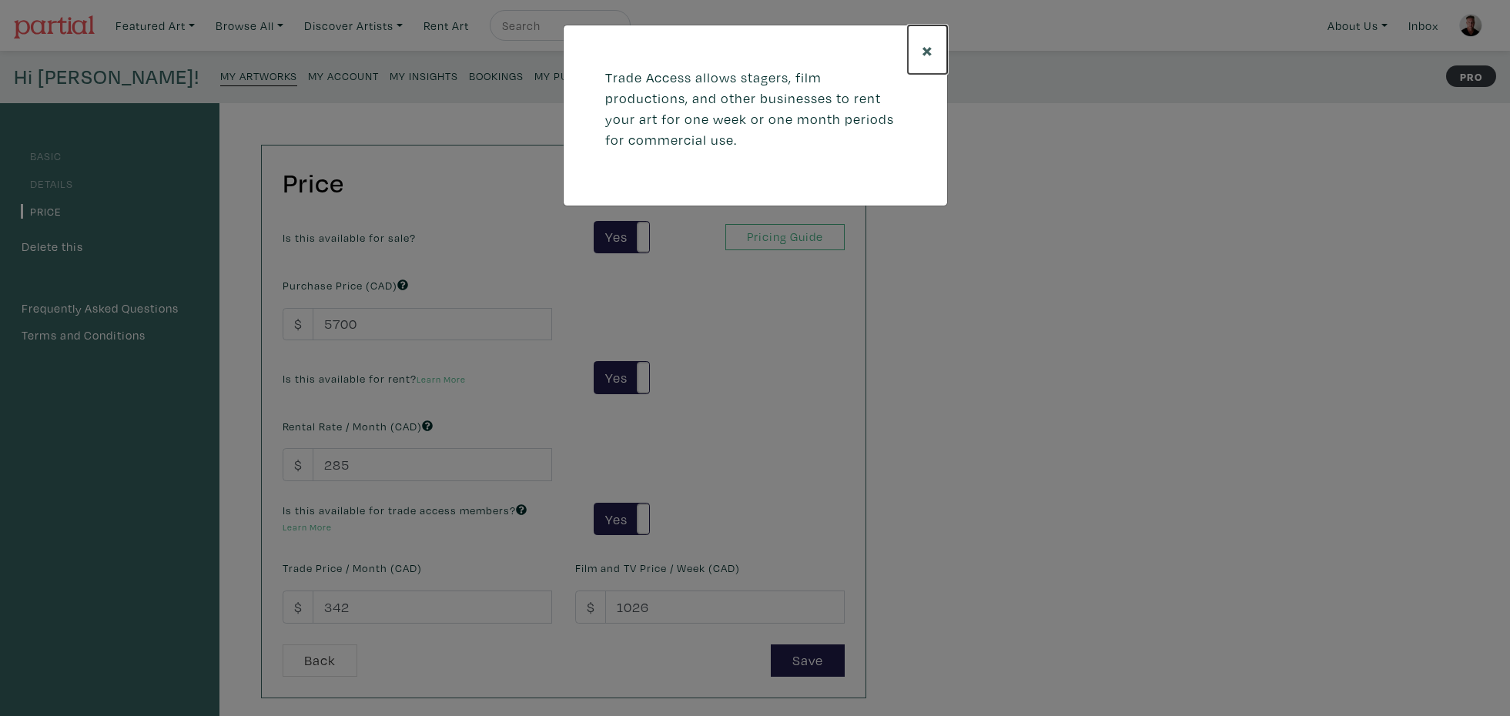
click at [929, 46] on span "×" at bounding box center [928, 49] width 12 height 27
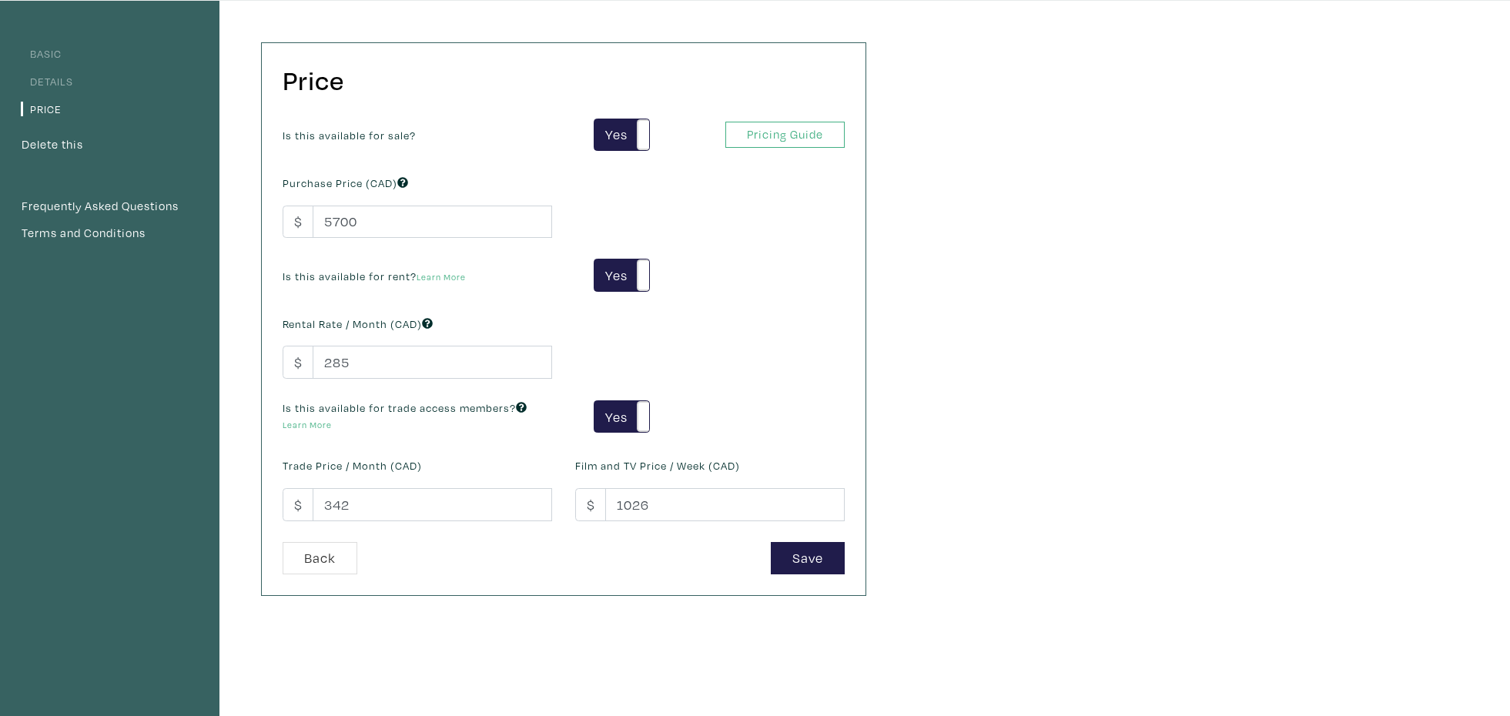
scroll to position [106, 0]
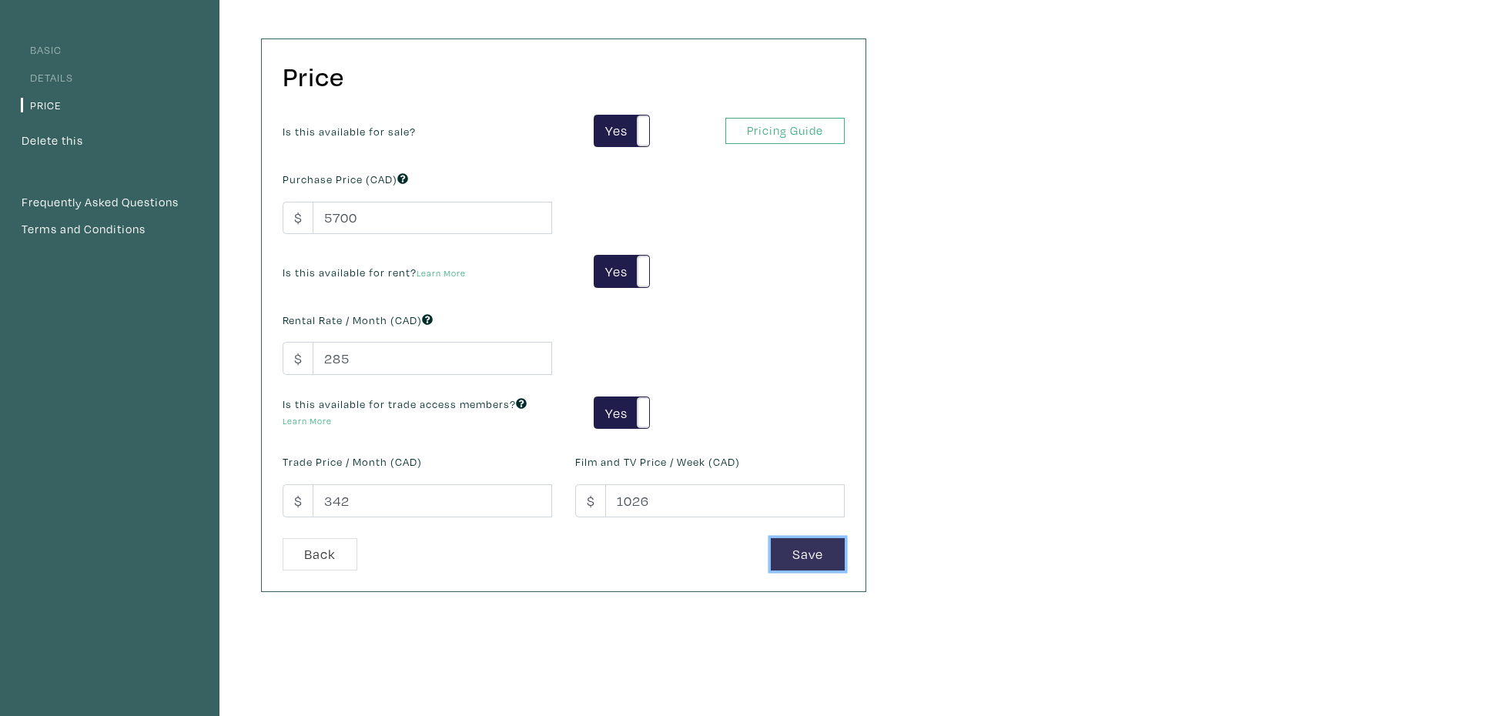
click at [813, 557] on button "Save" at bounding box center [808, 554] width 74 height 33
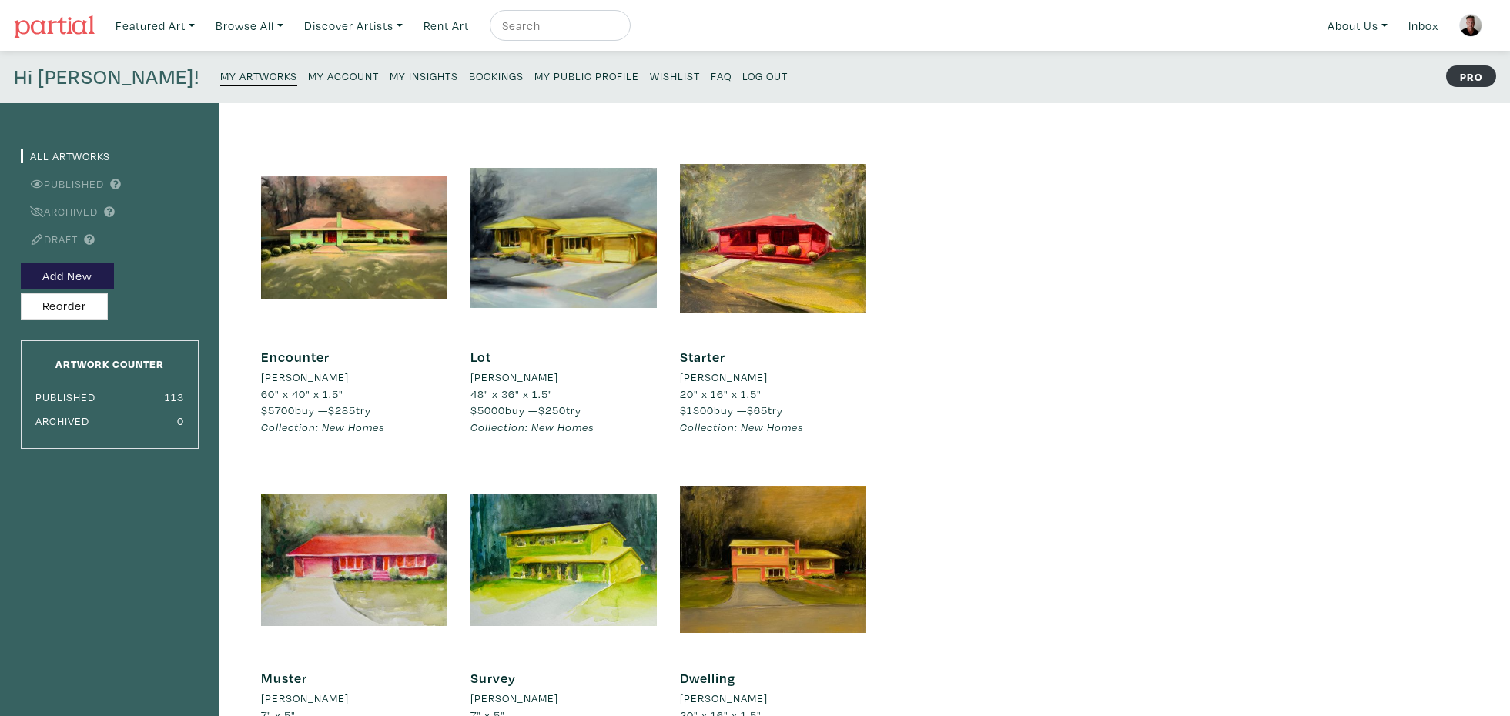
click at [534, 72] on small "My Public Profile" at bounding box center [586, 76] width 105 height 15
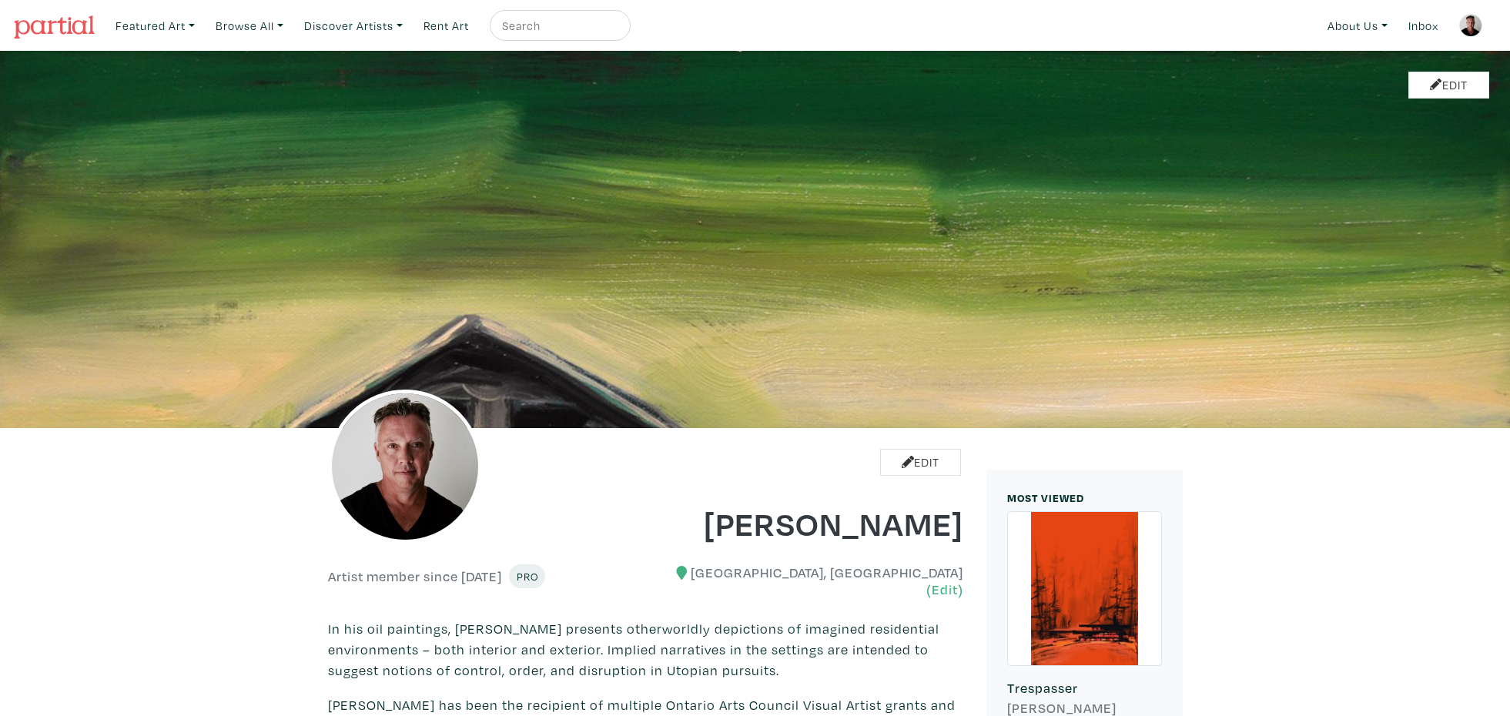
scroll to position [1057, 0]
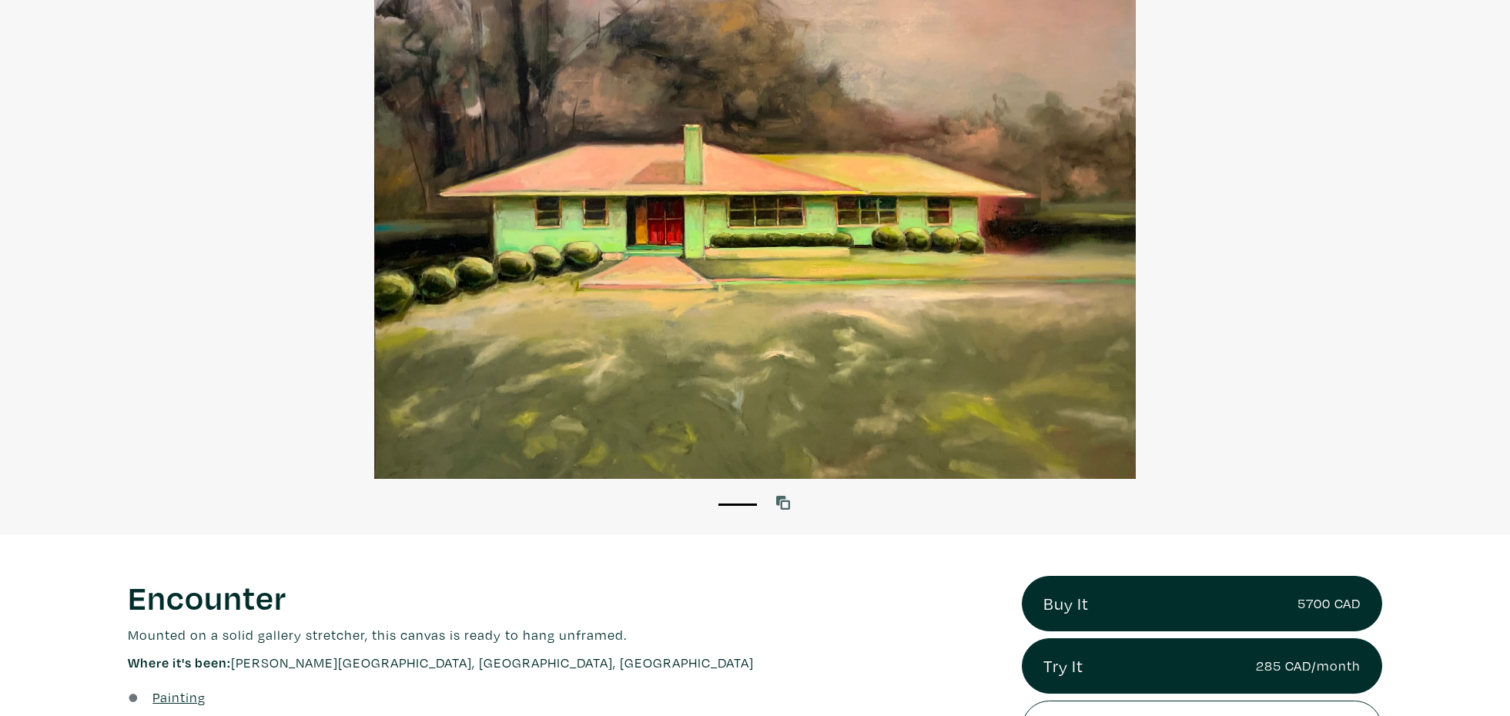
scroll to position [158, 0]
click at [782, 497] on icon at bounding box center [783, 503] width 14 height 14
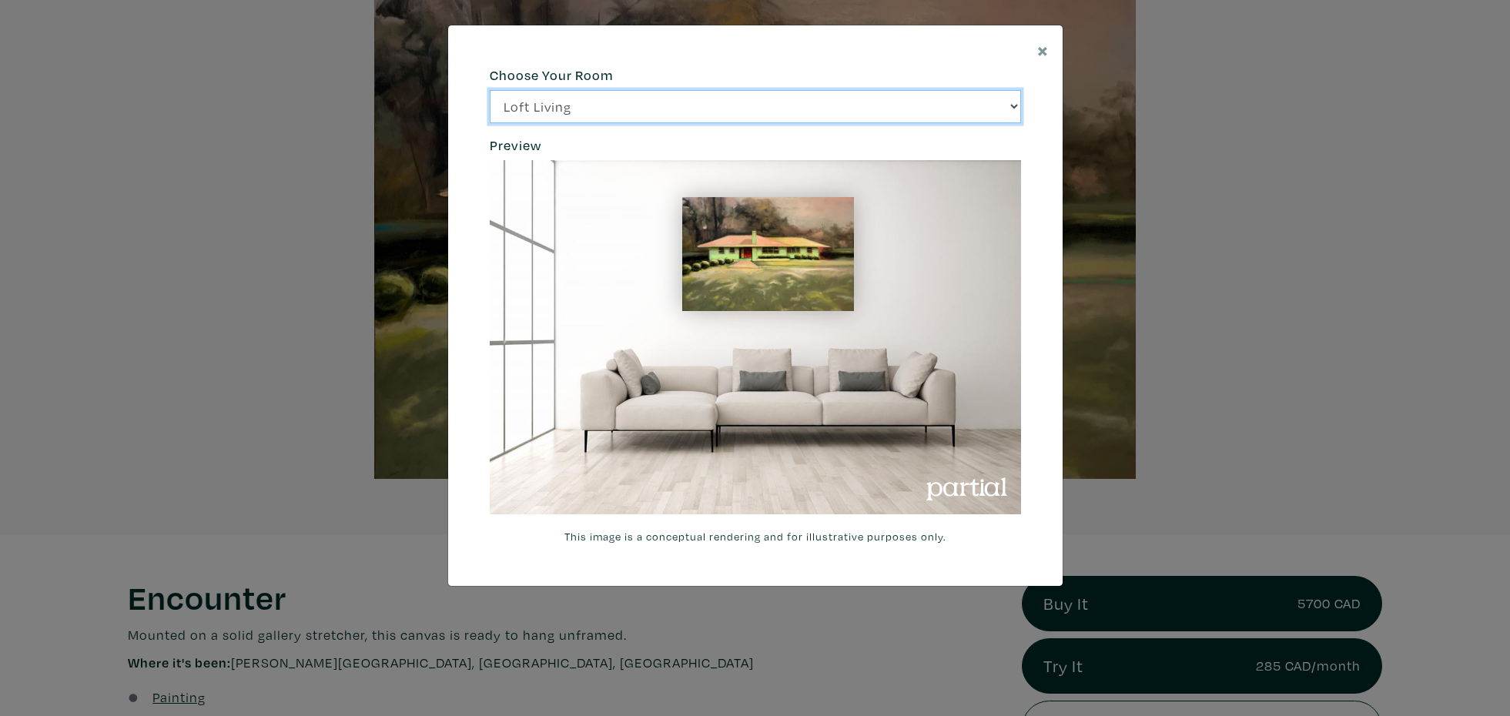
click option "Bright Bedroom" at bounding box center [0, 0] width 0 height 0
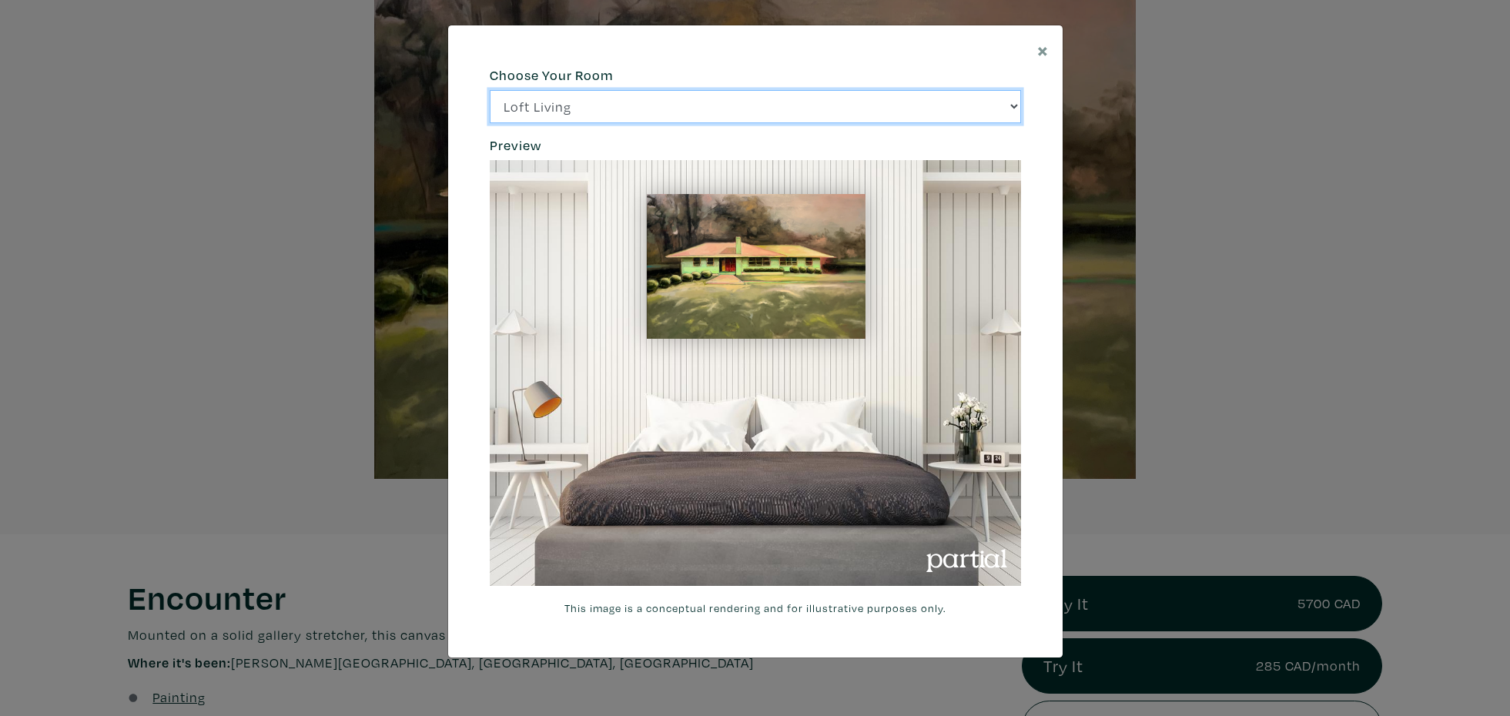
click option "City Office" at bounding box center [0, 0] width 0 height 0
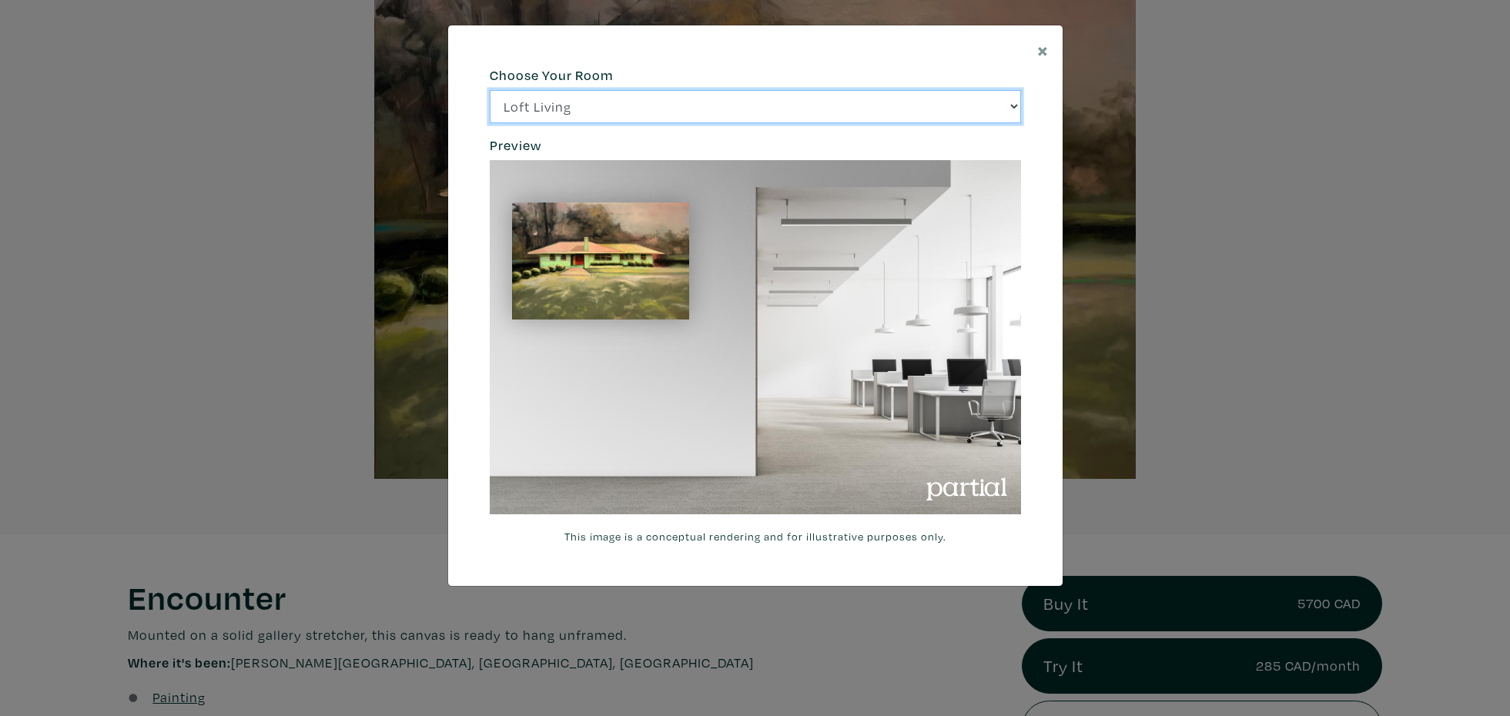
click option "Gallery Space" at bounding box center [0, 0] width 0 height 0
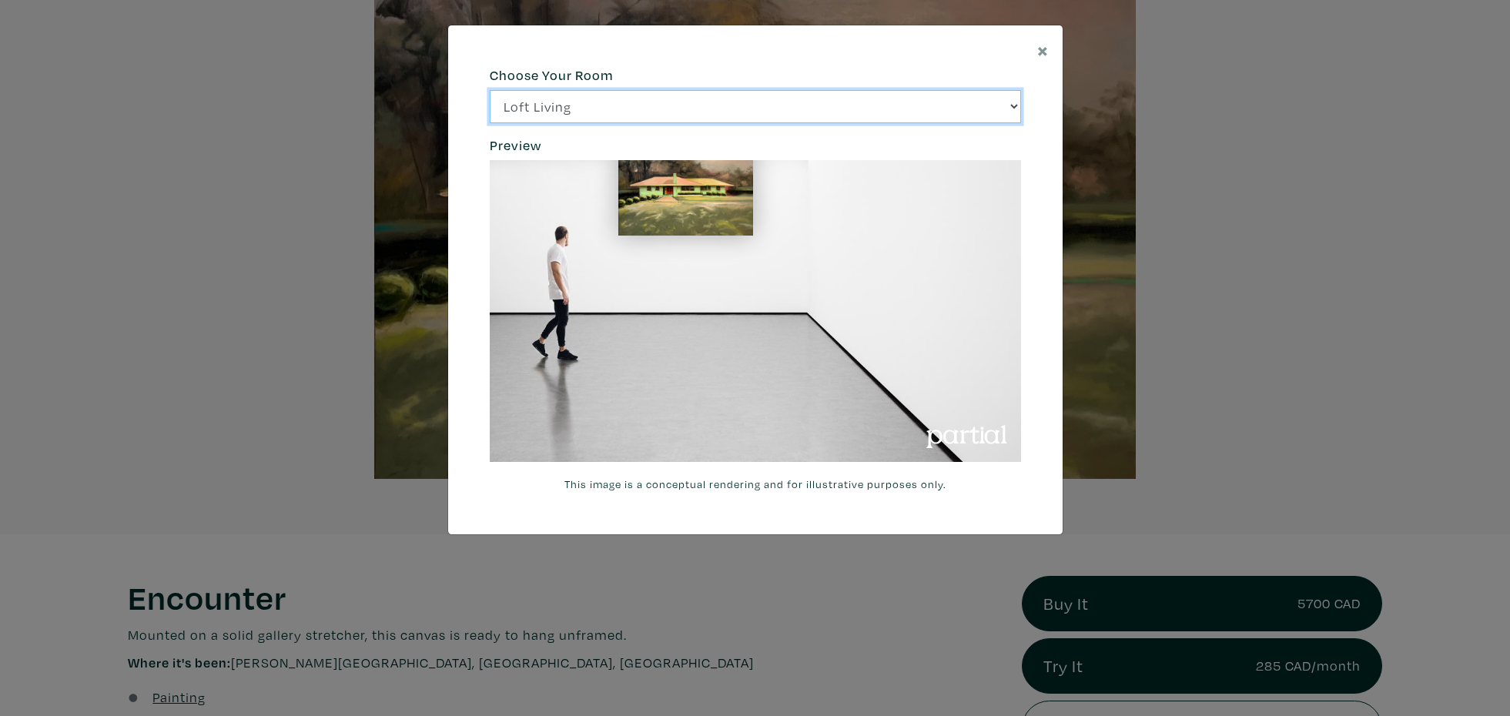
select select "/thumb/phpThumb.php?src=https%3A%2F%[DOMAIN_NAME]%2Fprojects%2Frendering%2Fimag…"
click option "Modern Lounge" at bounding box center [0, 0] width 0 height 0
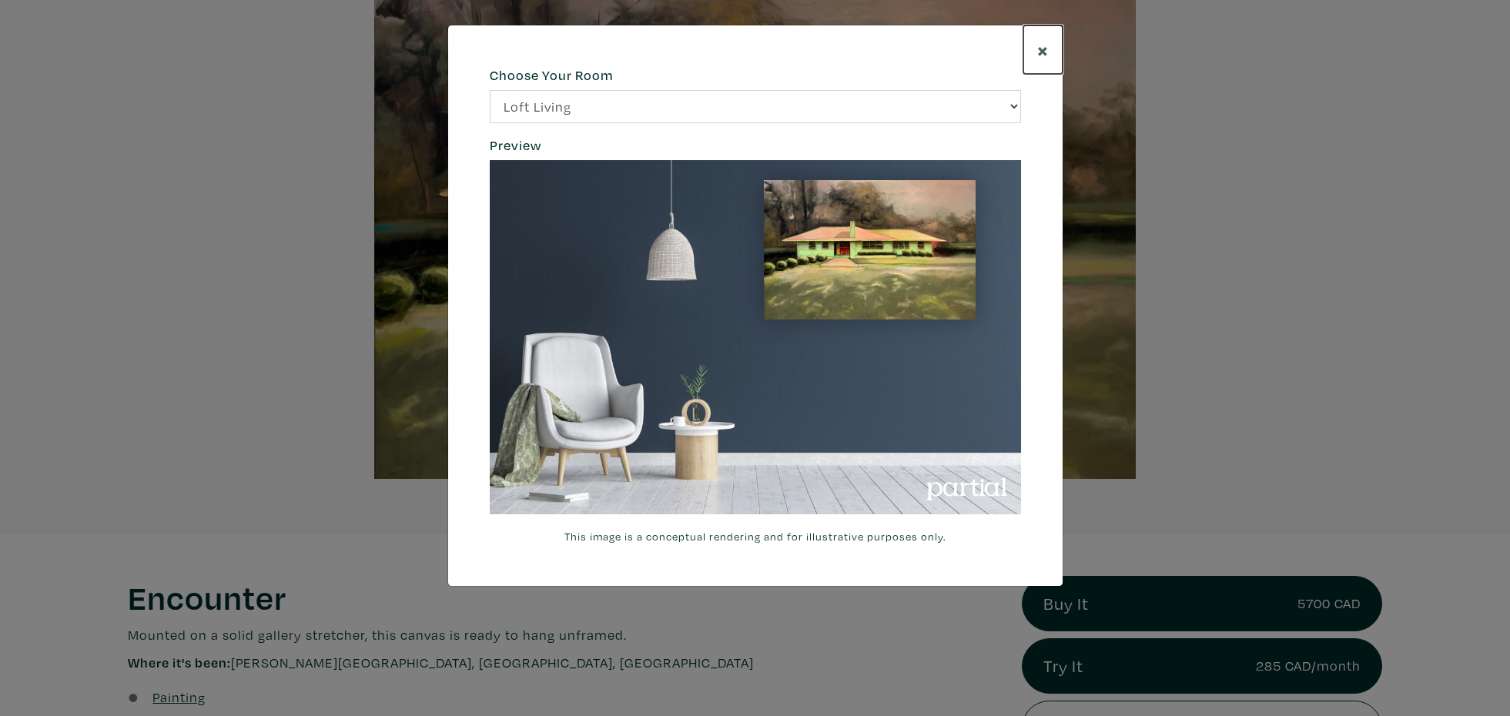
click at [1042, 47] on span "×" at bounding box center [1043, 49] width 12 height 27
